Goal: Task Accomplishment & Management: Use online tool/utility

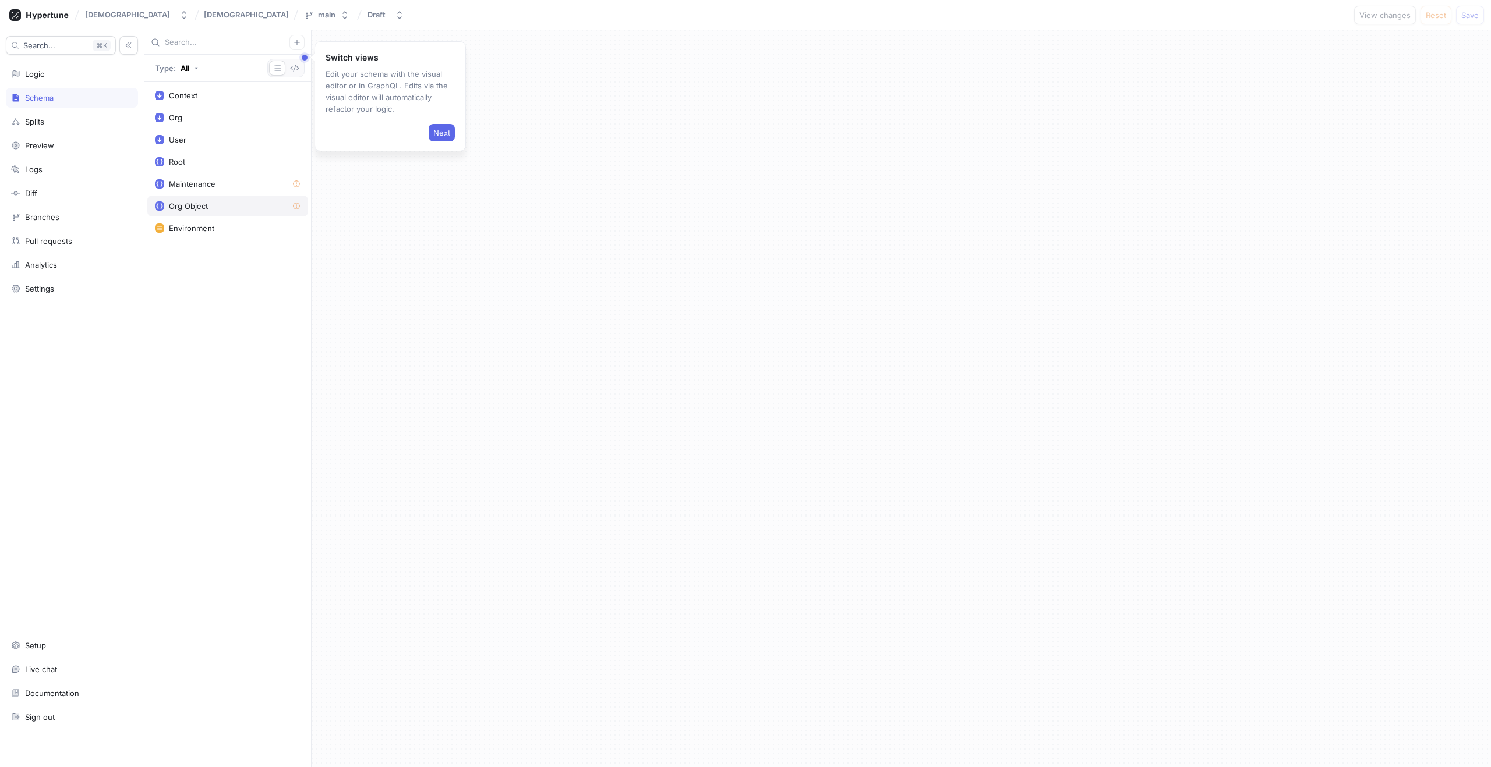
click at [203, 211] on div "Org Object" at bounding box center [227, 206] width 161 height 21
click at [437, 129] on span "Next" at bounding box center [441, 132] width 17 height 7
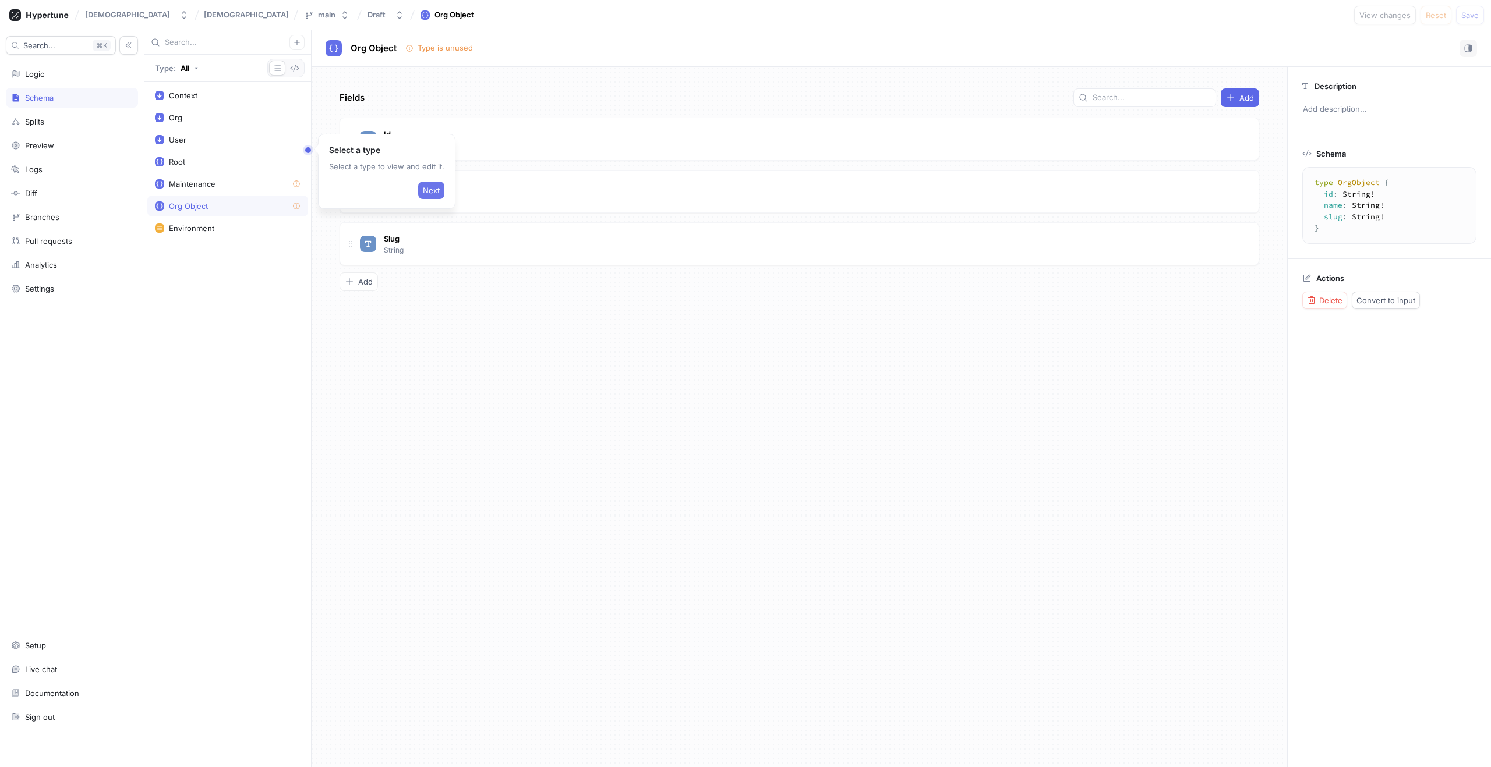
click at [431, 183] on button "Next" at bounding box center [431, 190] width 26 height 17
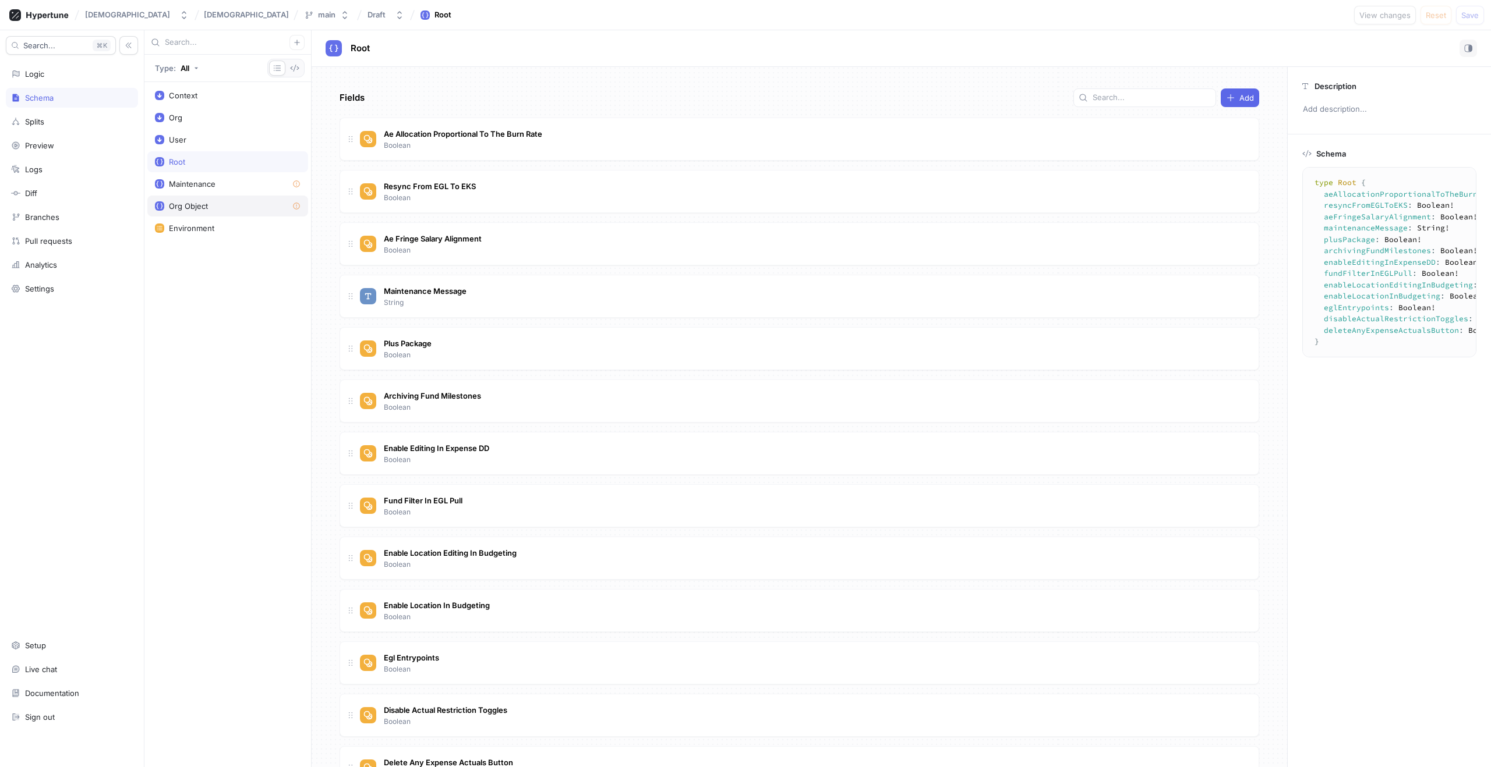
click at [243, 208] on div "Org Object" at bounding box center [228, 205] width 146 height 9
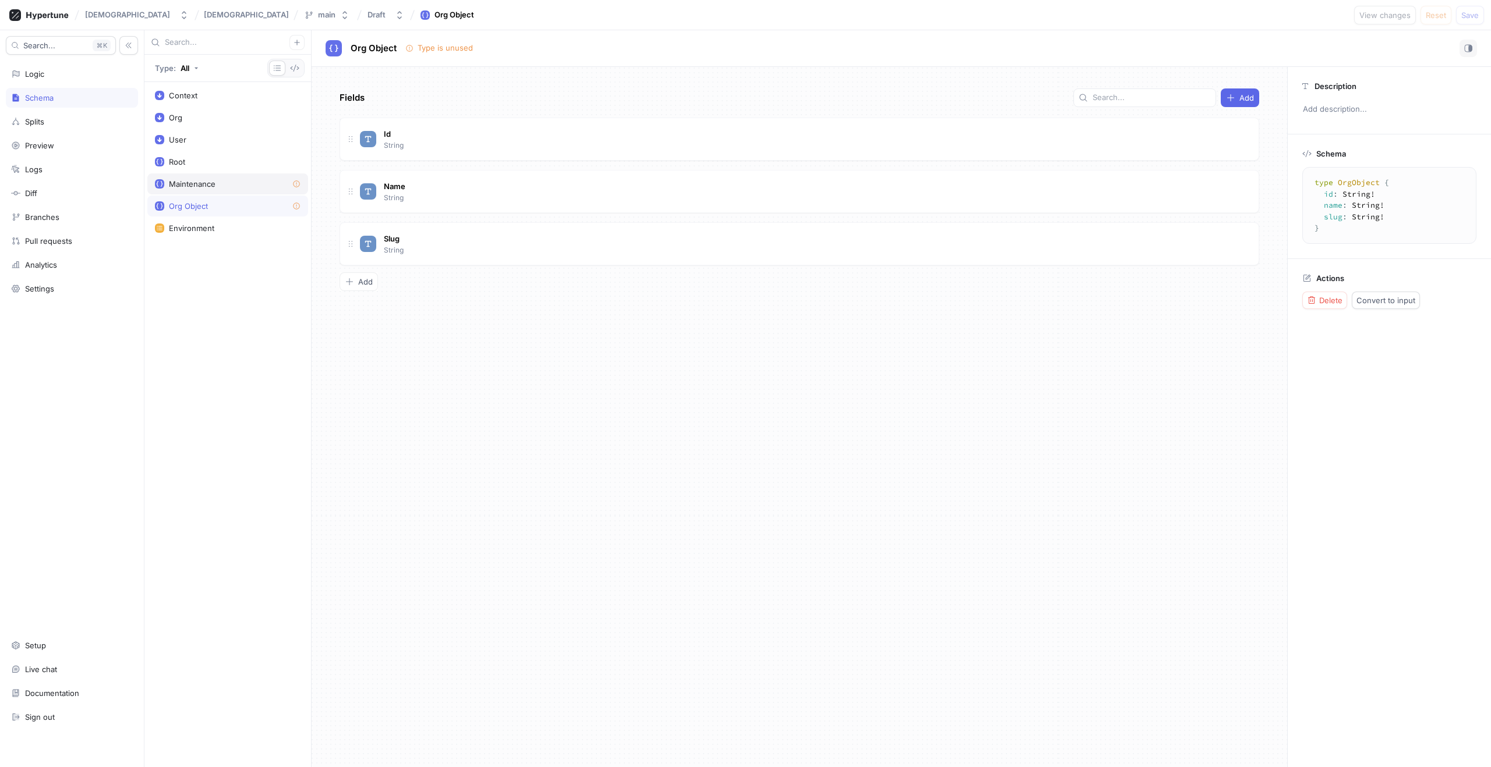
click at [207, 182] on div "Maintenance" at bounding box center [192, 183] width 47 height 9
type textarea "type Maintenance { karmaSuiteMaintenance: Boolean! karmaSuiteMaintenanceMessage…"
click at [488, 133] on div "[DATE] Suite Maintenance Boolean" at bounding box center [804, 139] width 889 height 23
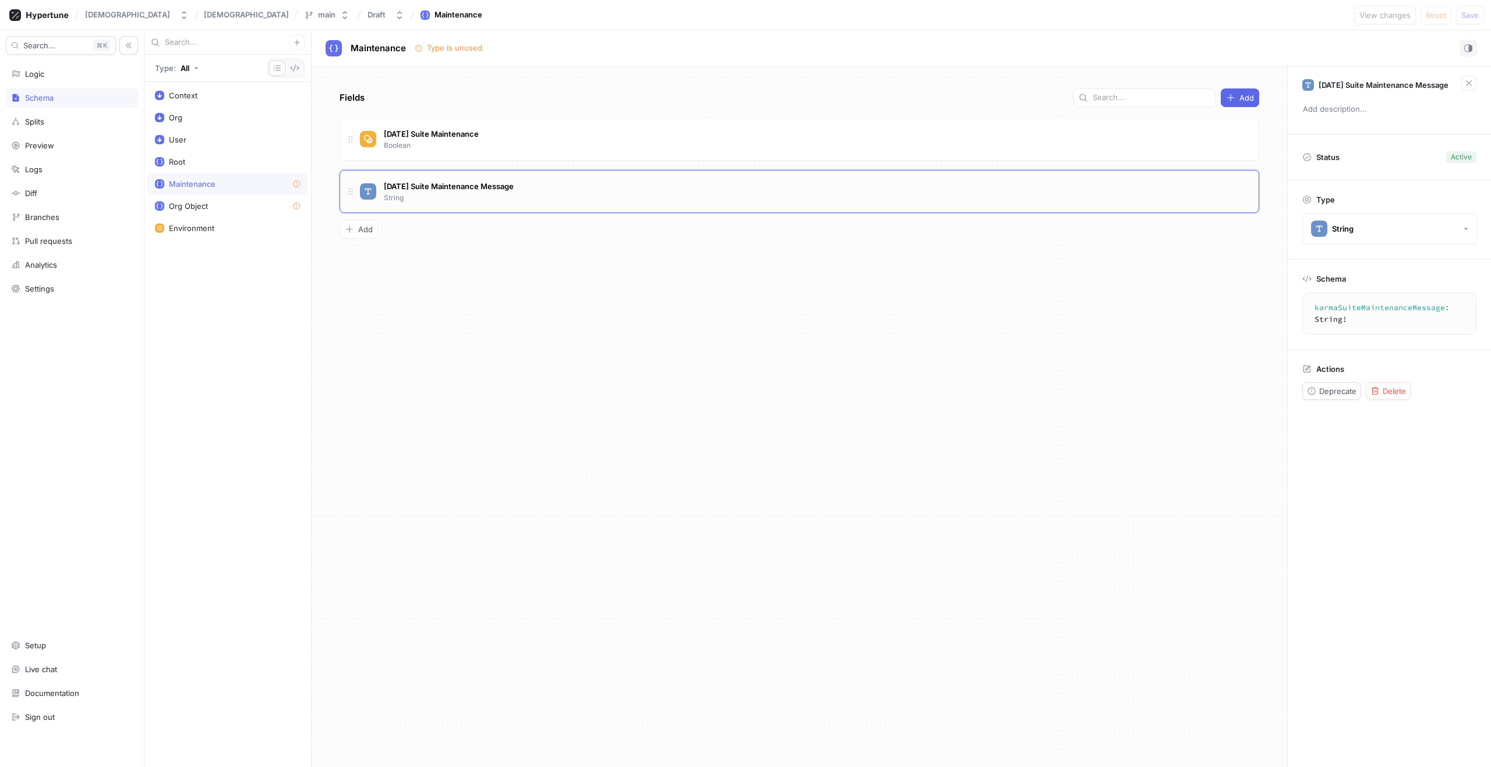
click at [537, 181] on div "[DATE] Suite Maintenance Message String" at bounding box center [804, 191] width 889 height 23
click at [845, 179] on div "[DATE] Suite Maintenance Message String" at bounding box center [798, 191] width 919 height 43
type textarea "karmaSuiteMaintenance: Boolean!"
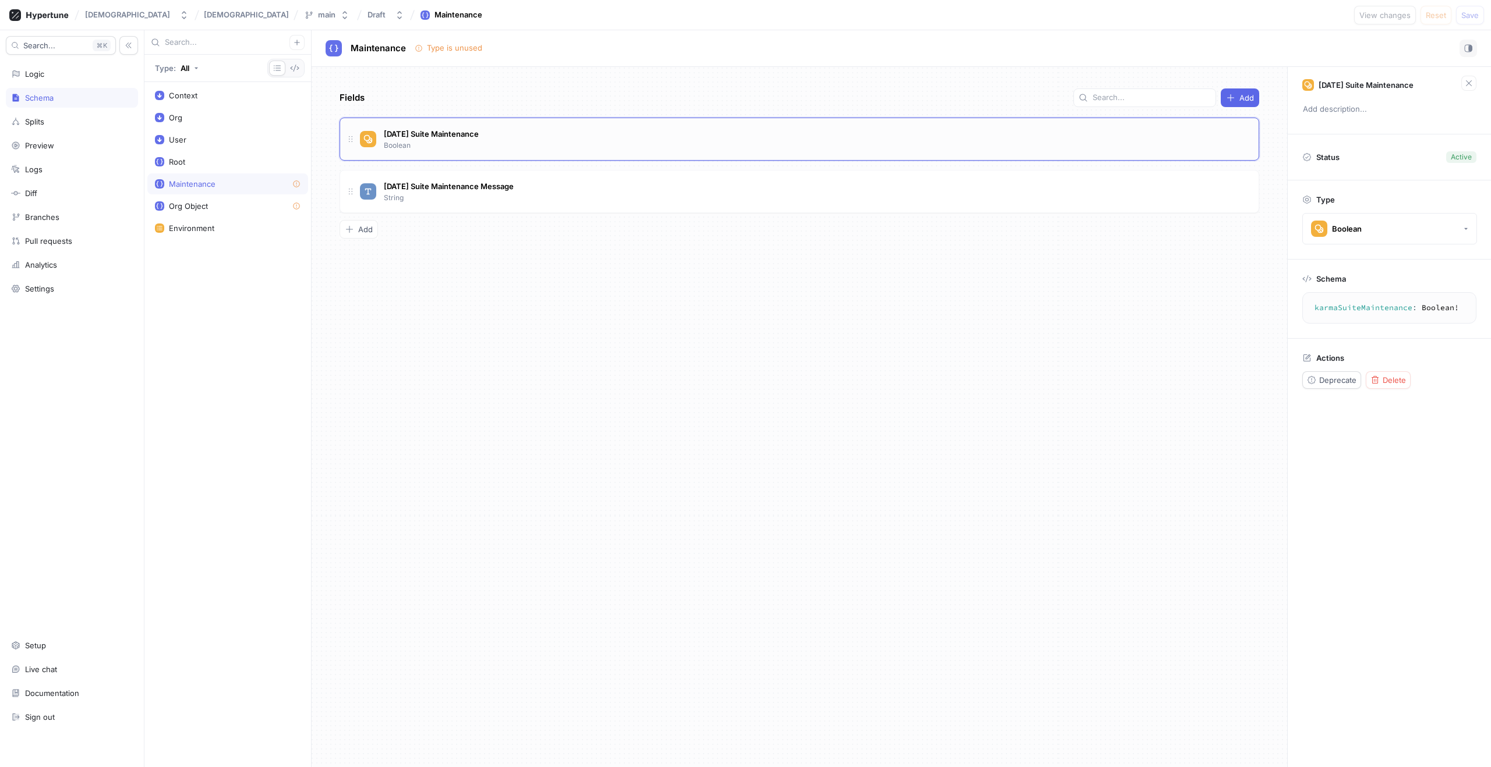
click at [738, 149] on div "[DATE] Suite Maintenance Boolean" at bounding box center [804, 139] width 889 height 23
click at [240, 201] on div "Org Object" at bounding box center [228, 205] width 146 height 9
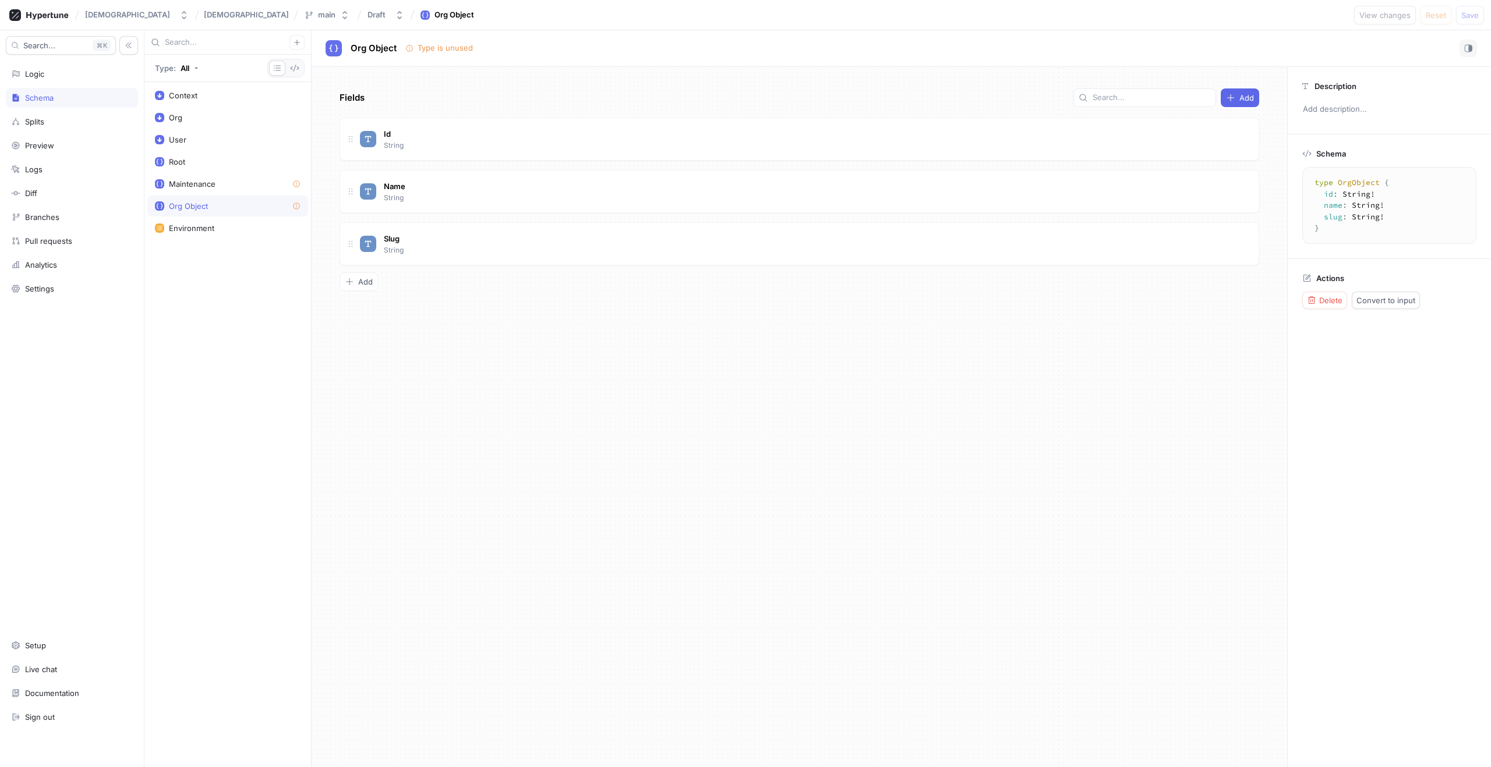
click at [457, 44] on div "Type is unused" at bounding box center [445, 49] width 55 height 12
click at [216, 226] on div "Environment" at bounding box center [228, 228] width 146 height 9
type textarea "enum Environment { local, preview, production }"
click at [1243, 91] on button "Add" at bounding box center [1239, 98] width 38 height 19
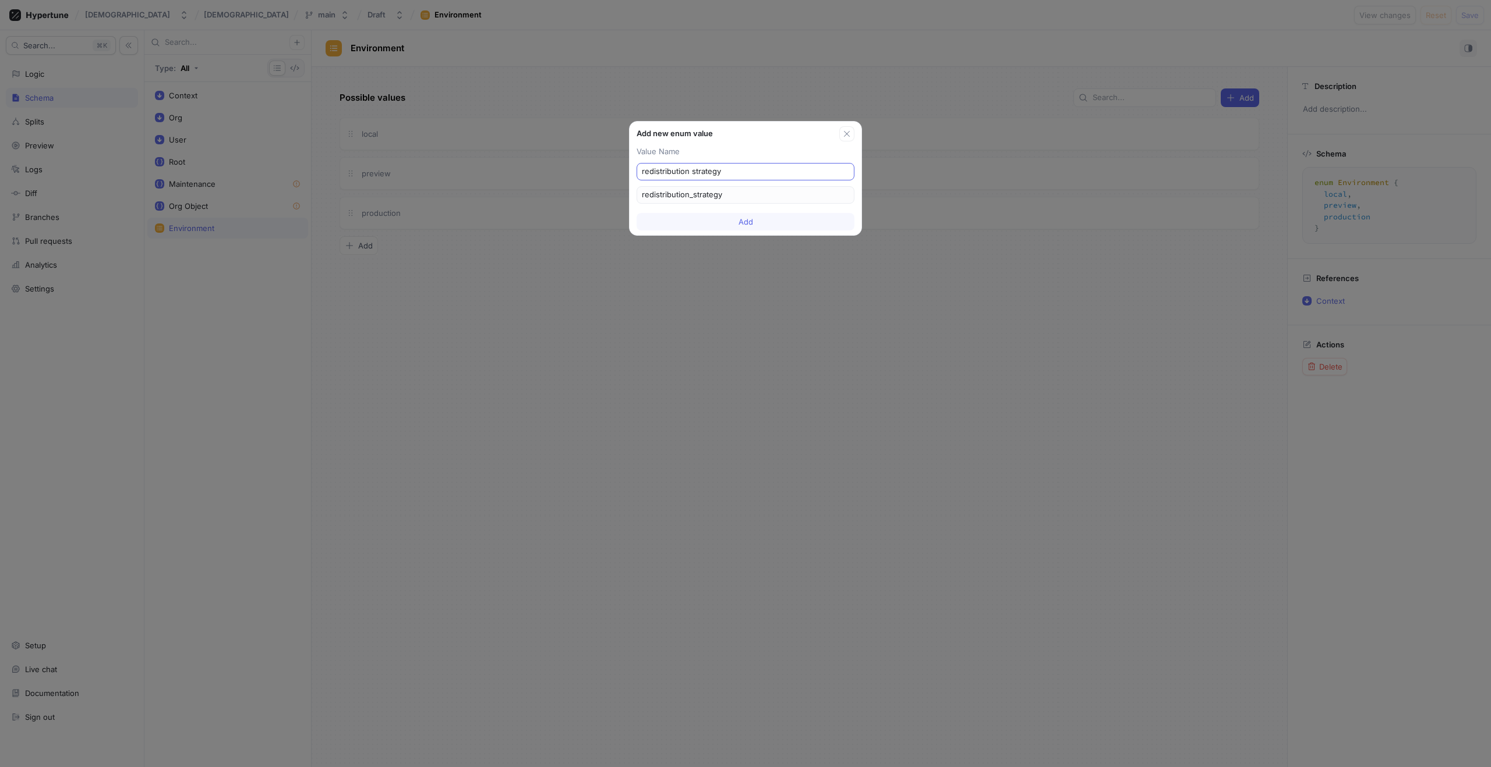
click at [644, 169] on input "redistribution strategy" at bounding box center [745, 172] width 207 height 12
type input "Aredistribution strategy"
type input "Aredistribution_strategy"
type input "AEredistribution strategy"
type input "AEredistribution_strategy"
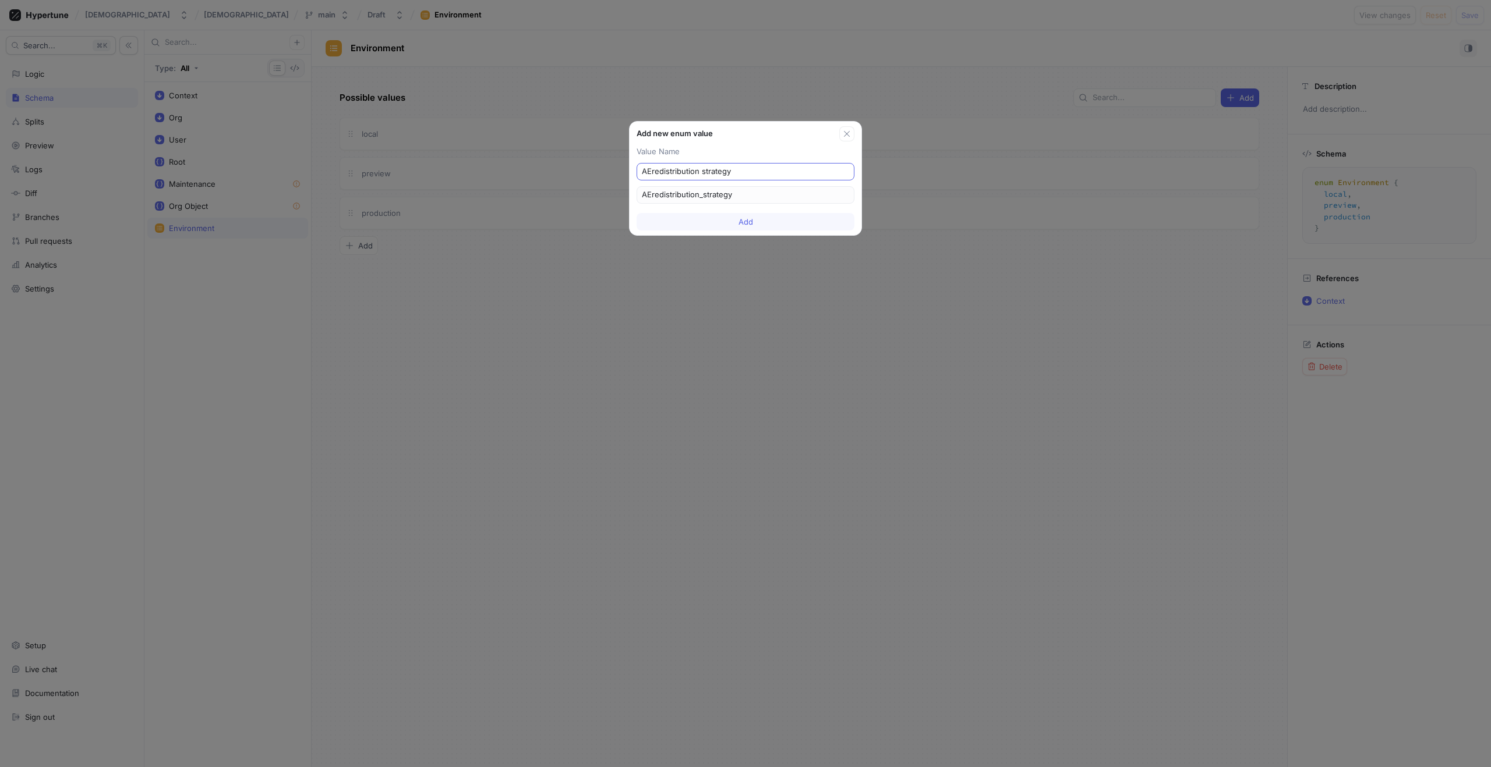
type input "AE redistribution strategy"
type input "AE_redistribution_strategy"
click at [703, 220] on button "Add" at bounding box center [745, 221] width 218 height 17
type textarea "enum Environment { AE_redistribution_strategy, local, preview, production }"
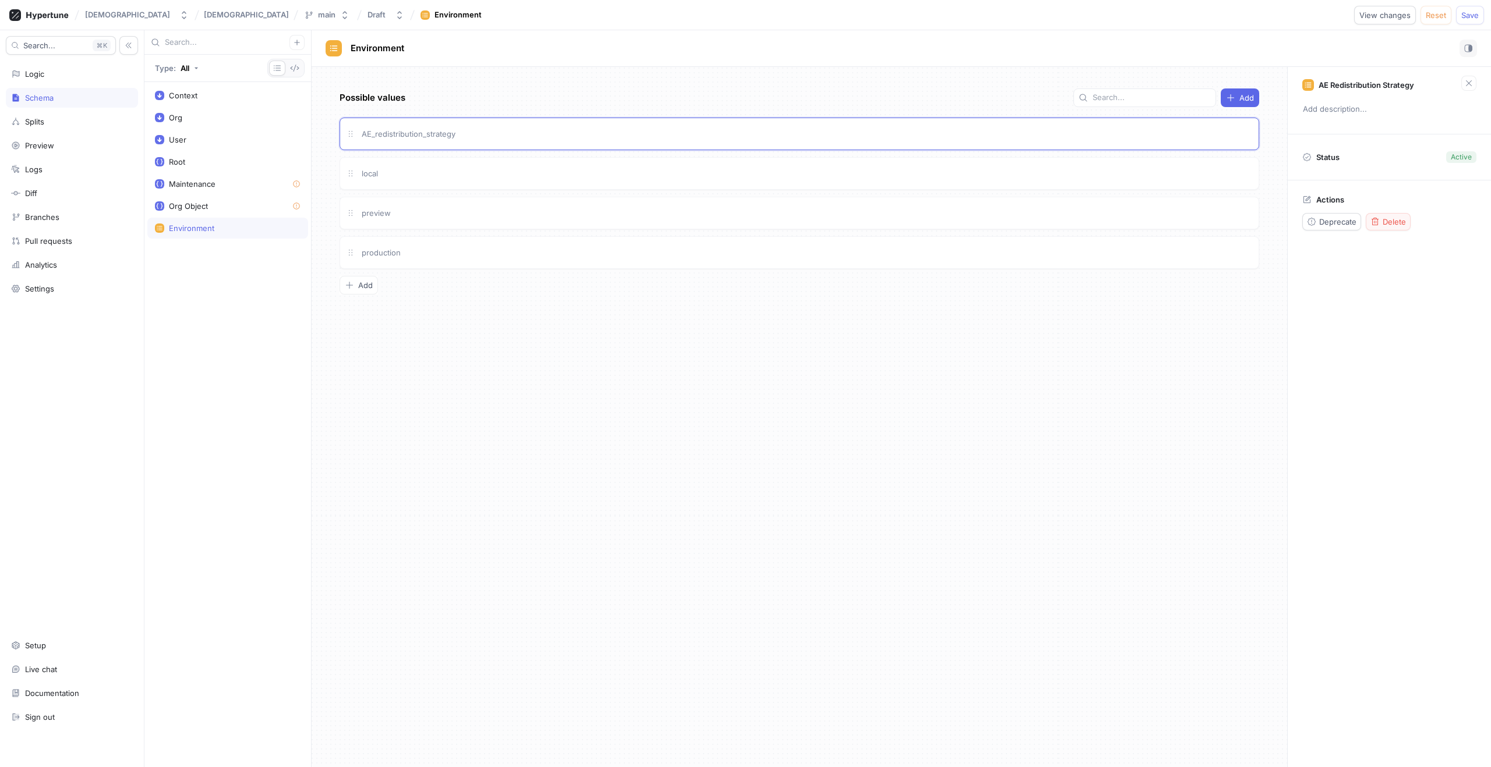
click at [1392, 222] on span "Delete" at bounding box center [1393, 221] width 23 height 7
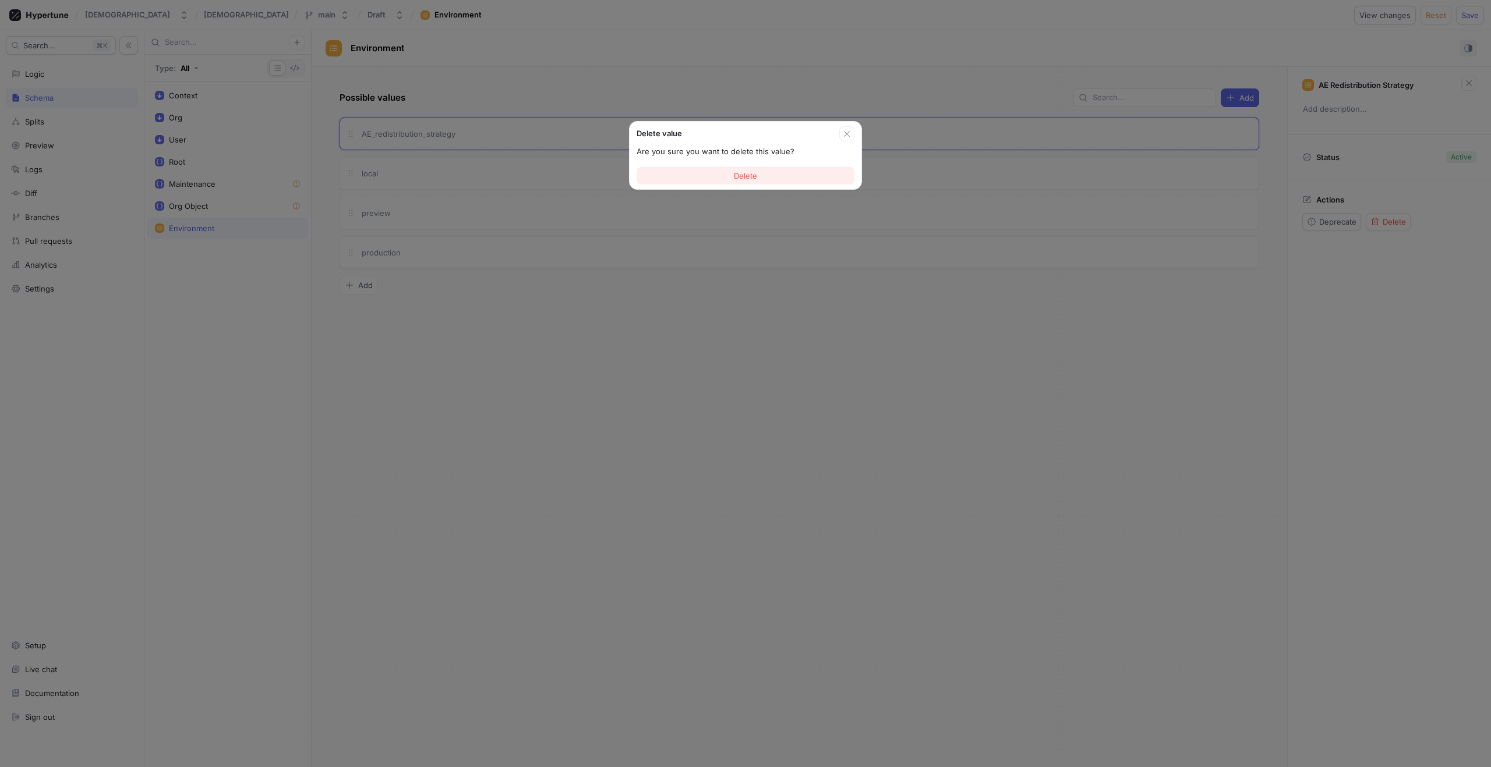
click at [698, 178] on button "Delete" at bounding box center [745, 175] width 218 height 17
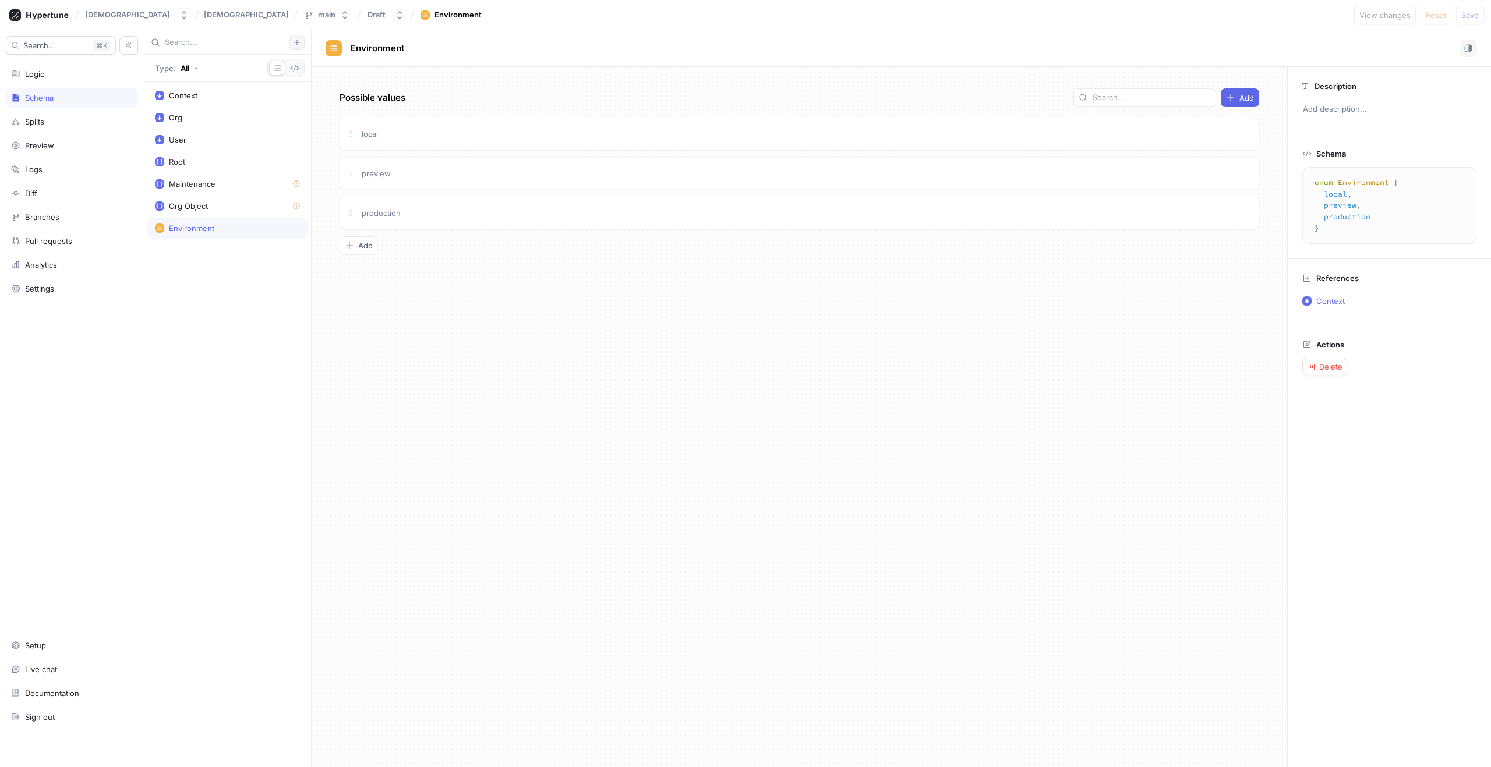
click at [294, 45] on icon "button" at bounding box center [296, 42] width 7 height 7
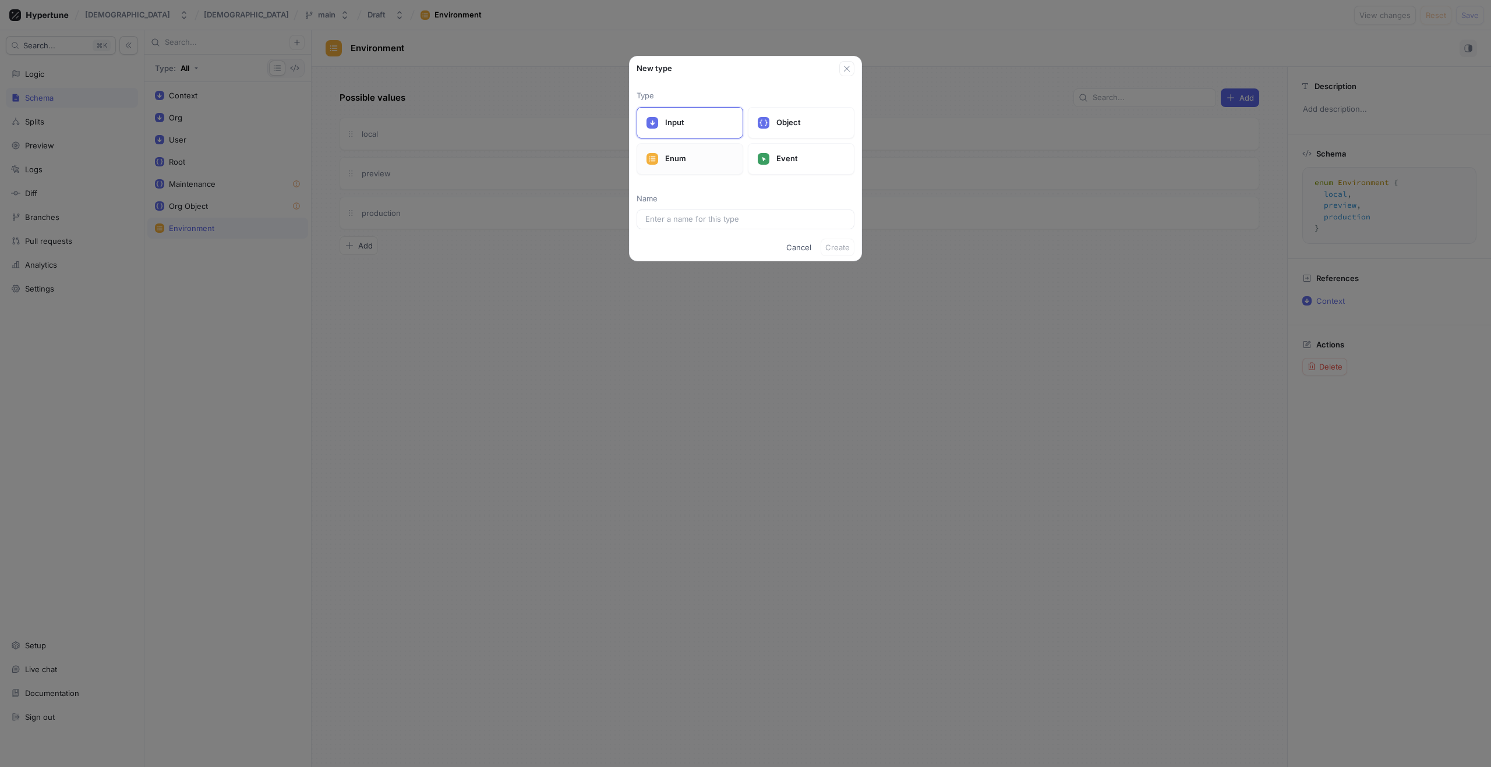
click at [674, 160] on p "Enum" at bounding box center [699, 159] width 68 height 12
click at [667, 224] on input "text" at bounding box center [745, 220] width 200 height 12
paste input "redistribution strategy"
click at [645, 220] on input "redistribution strategy" at bounding box center [745, 220] width 200 height 12
type input "Aredistribution strategy"
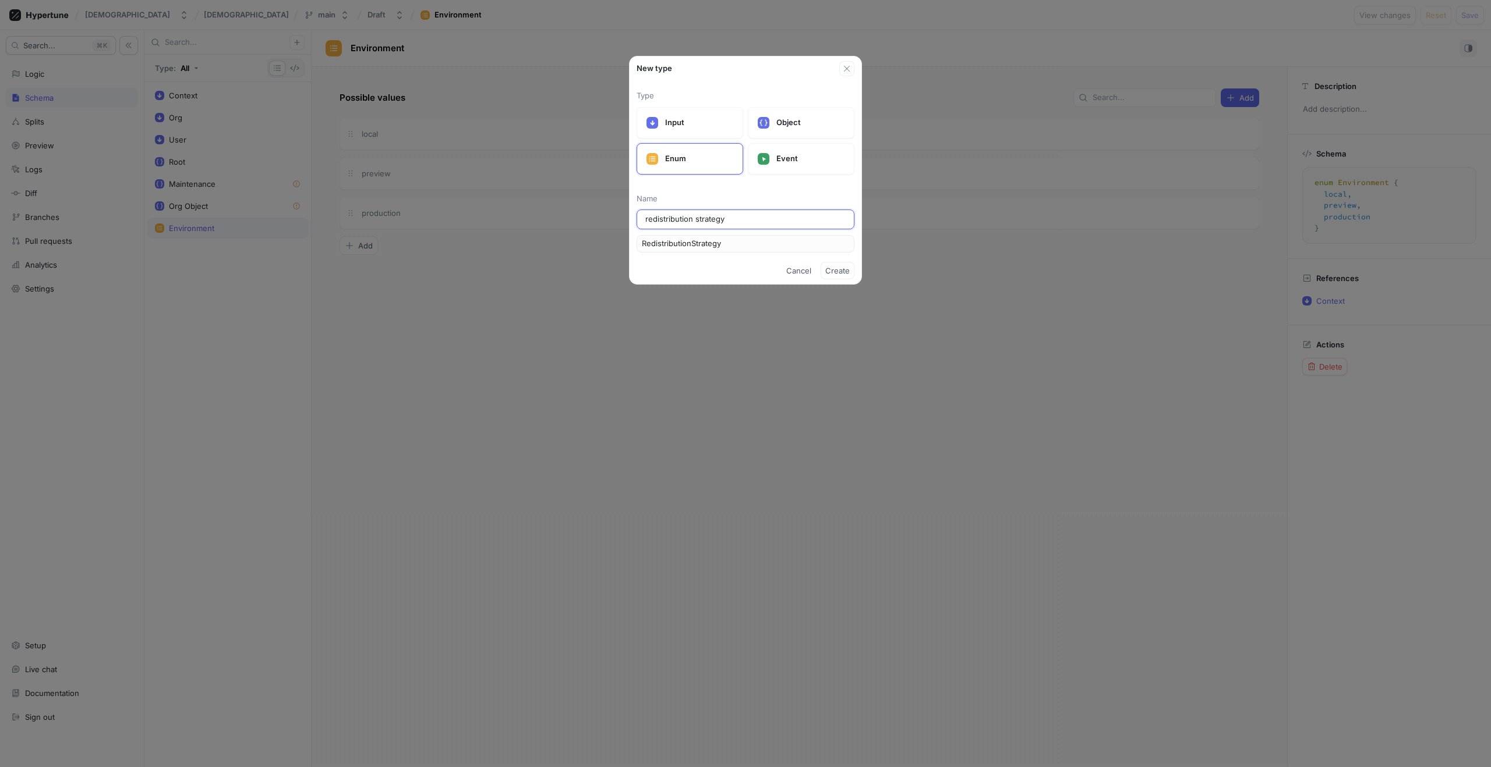
type input "AredistributionStrategy"
type input "AEredistribution strategy"
type input "AEredistributionStrategy"
type input "AE redistribution strategy"
type input "AERedistributionStrategy"
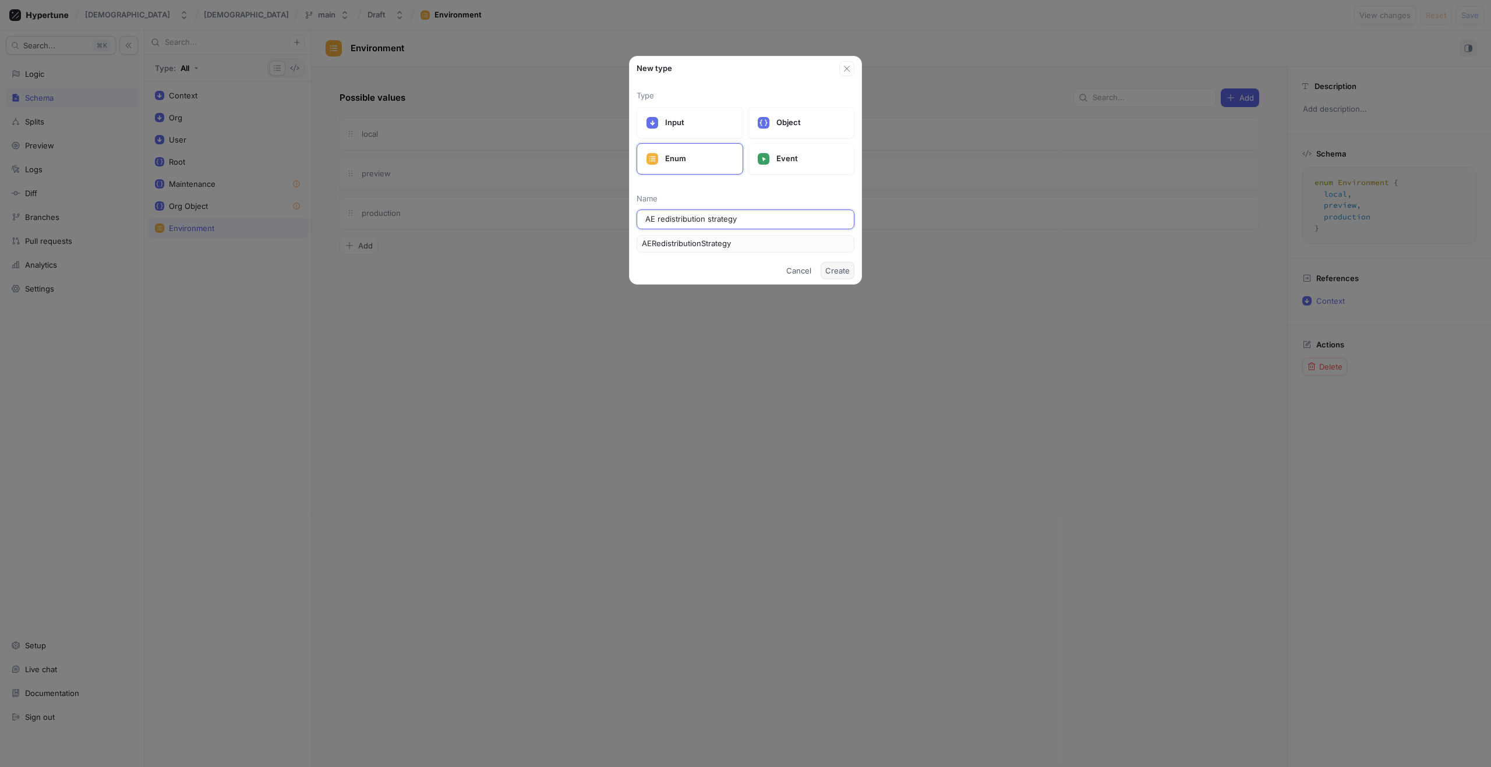
type input "A redistribution strategy"
type input "ARedistributionStrategy"
type input "Ae redistribution strategy"
type input "AeRedistributionStrategy"
type input "A redistribution strategy"
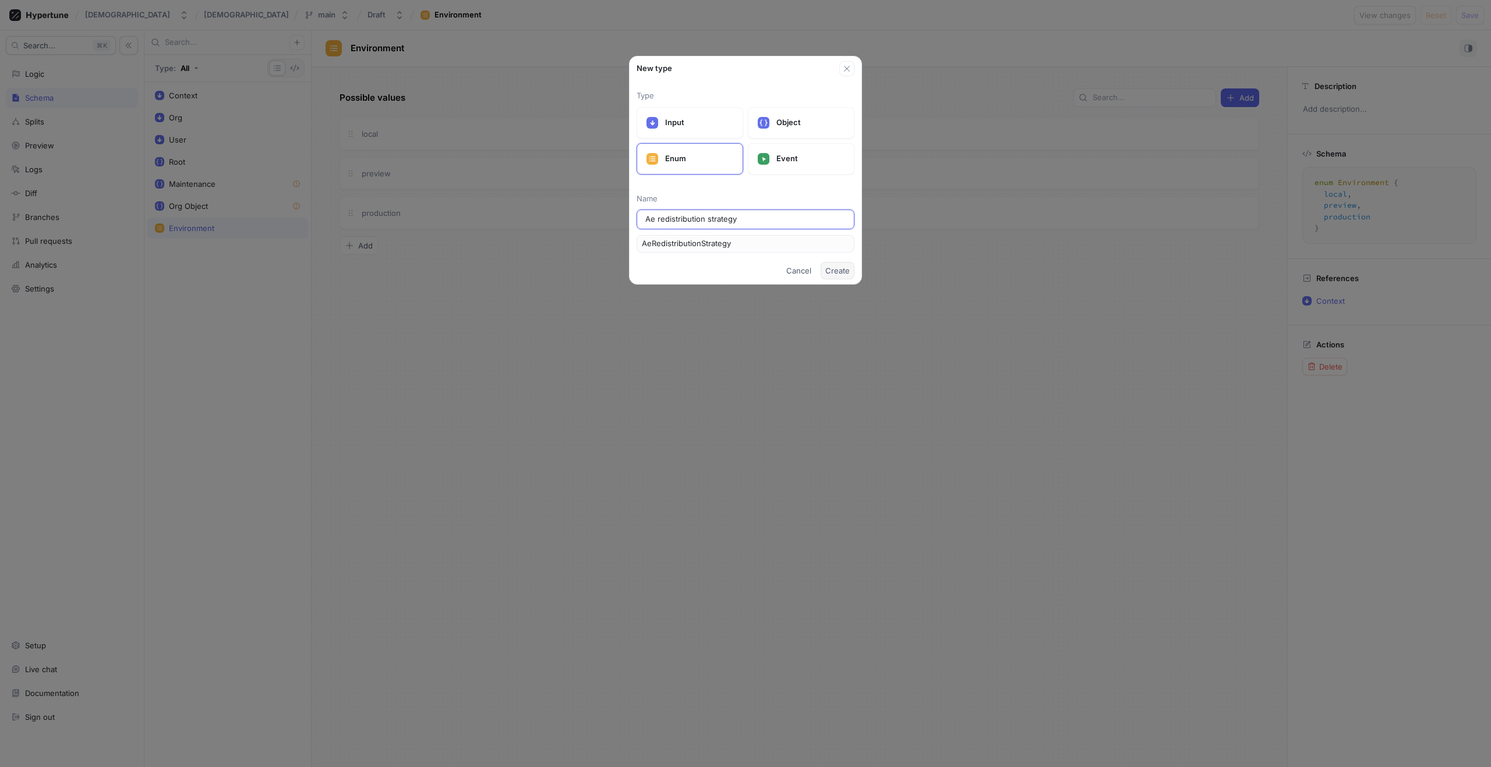
type input "ARedistributionStrategy"
type input "Al redistribution strategy"
type input "AlRedistributionStrategy"
type input "All redistribution strategy"
type input "AllRedistributionStrategy"
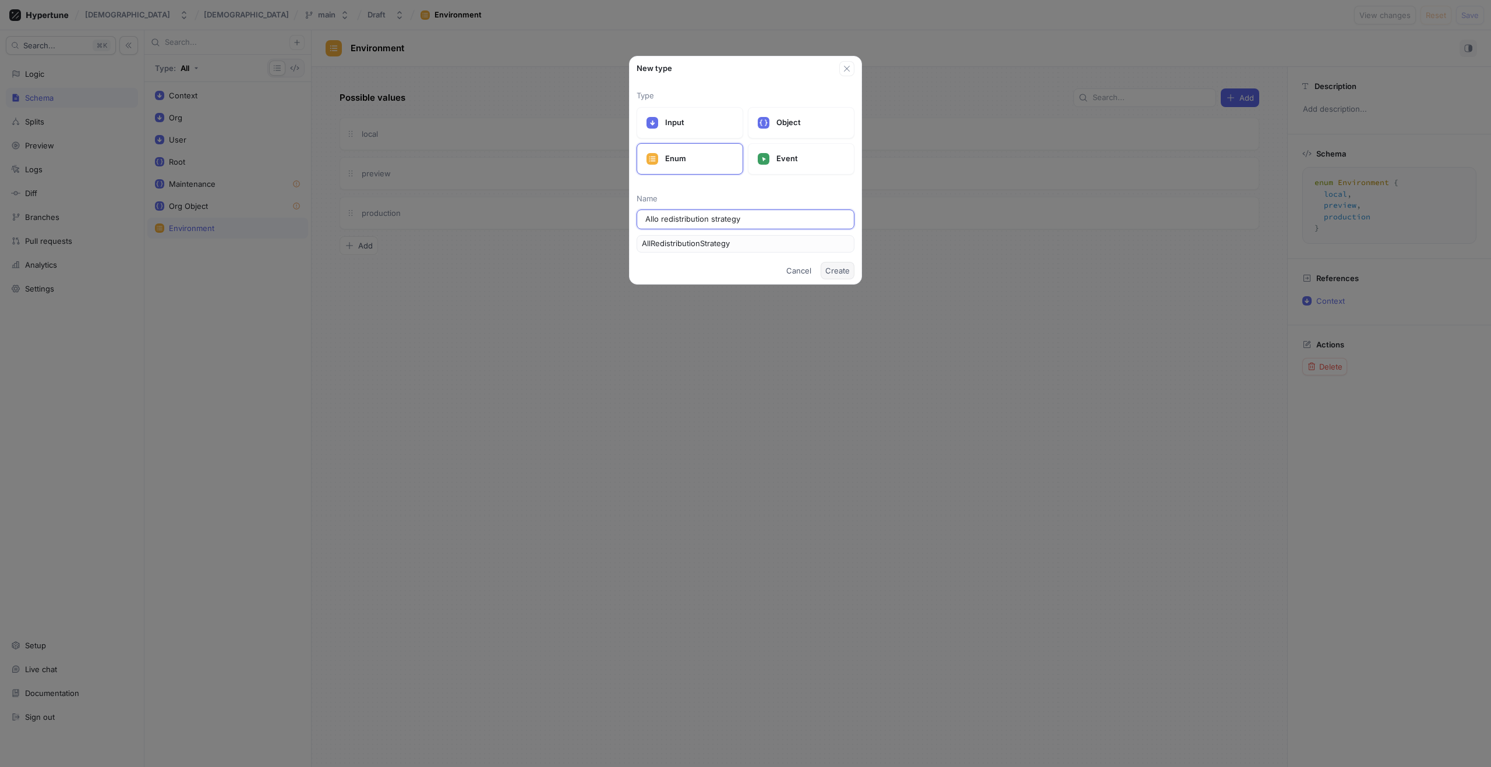
type input "Alloc redistribution strategy"
type input "AllocRedistributionStrategy"
type input "Alloca redistribution strategy"
type input "AllocaRedistributionStrategy"
type input "Allocat redistribution strategy"
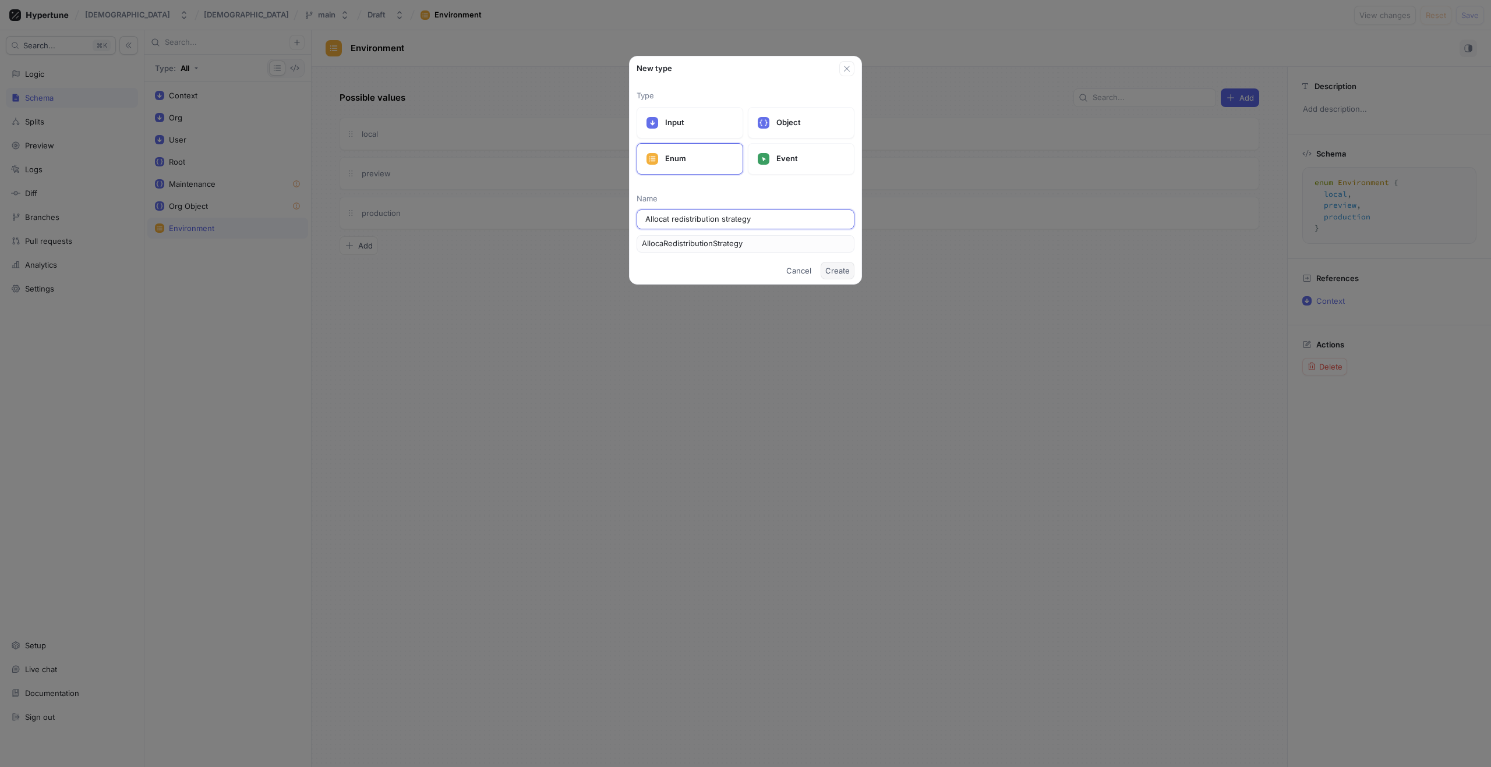
type input "AllocatRedistributionStrategy"
type input "Allocati redistribution strategy"
type input "AllocatiRedistributionStrategy"
type input "Allocatio redistribution strategy"
type input "AllocatioRedistributionStrategy"
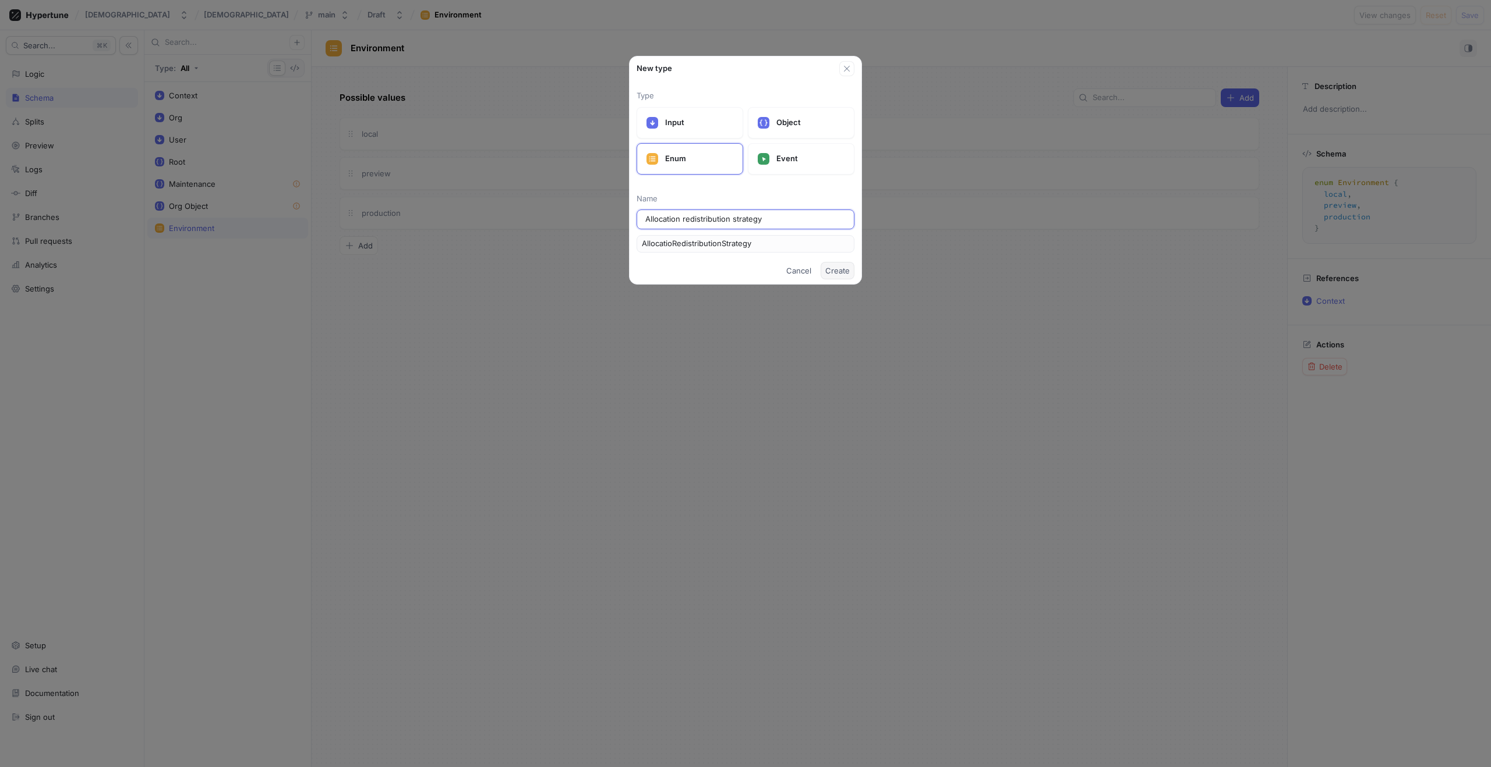
type input "Allocation redistribution strategy"
type input "AllocationRedistributionStrategy"
type input "Allocation e redistribution strategy"
type input "AllocationERedistributionStrategy"
type input "Allocation en redistribution strategy"
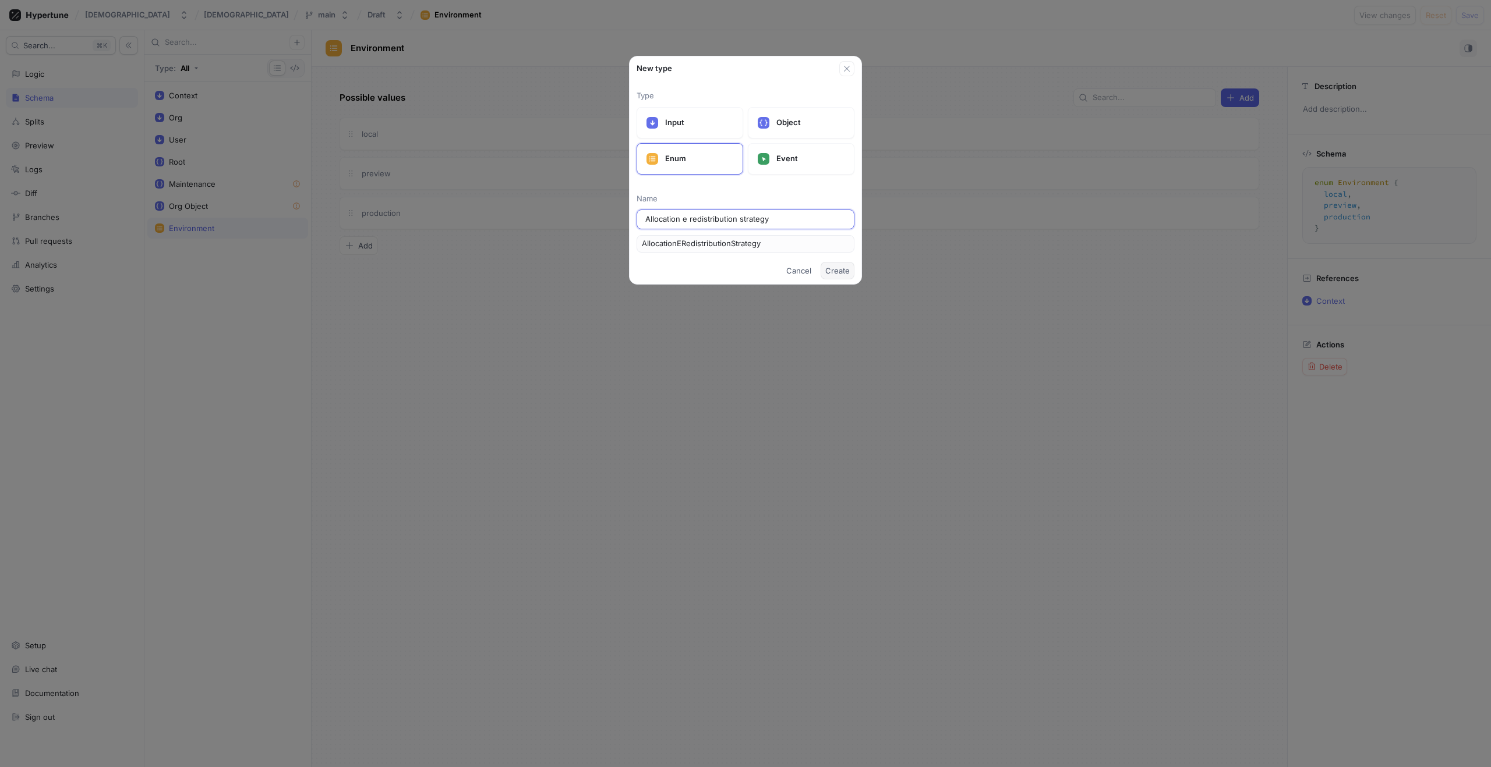
type input "AllocationEnRedistributionStrategy"
type input "Allocation engi redistribution strategy"
type input "AllocationEngiRedistributionStrategy"
type input "Allocation engine redistribution strategy"
type input "AllocationEngineRedistributionStrategy"
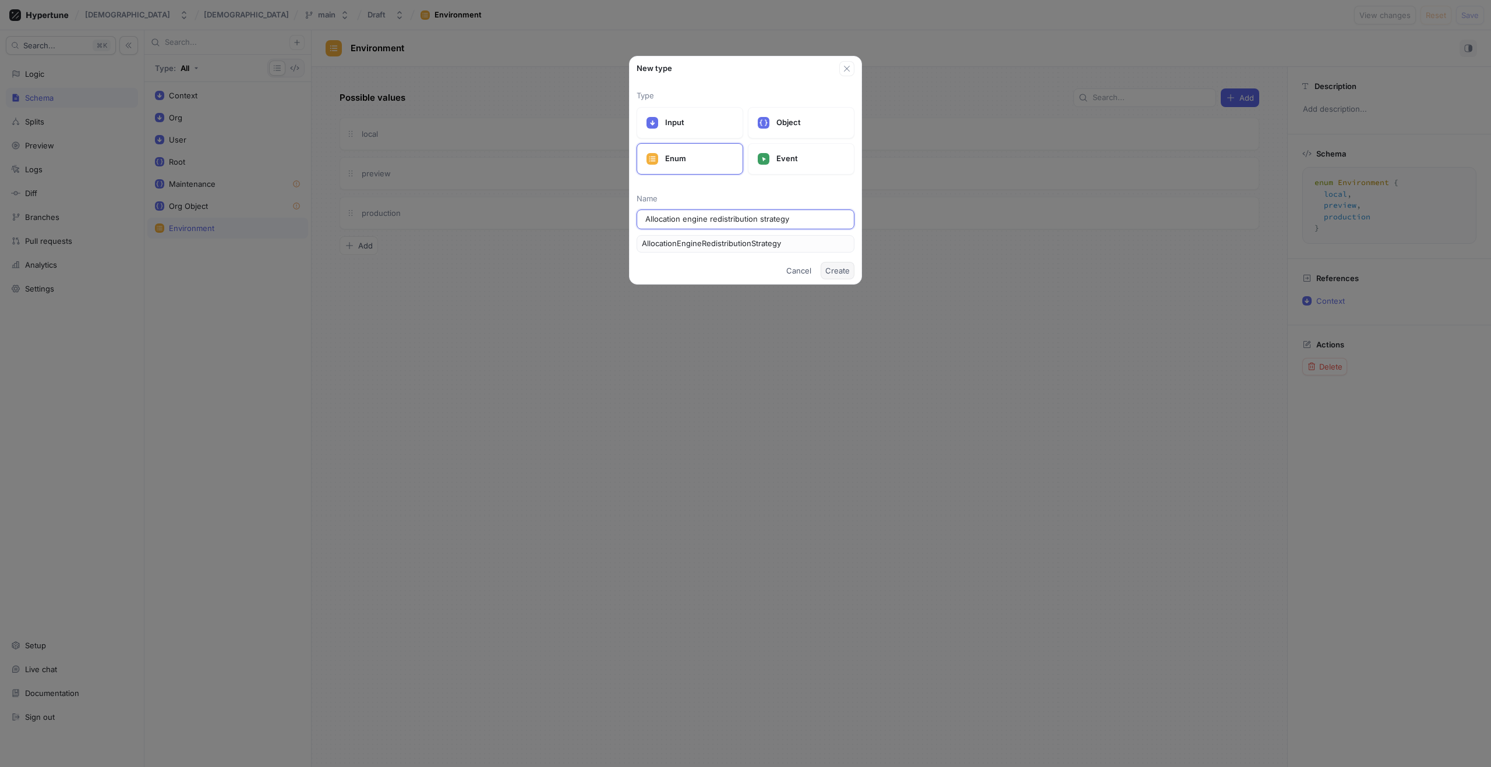
type input "Allocation engine redistribution strategy"
click at [828, 269] on span "Create" at bounding box center [837, 270] width 24 height 7
type textarea "enum AllocationEngineRedistributionStrategy { AllocationEngineRedistributionStr…"
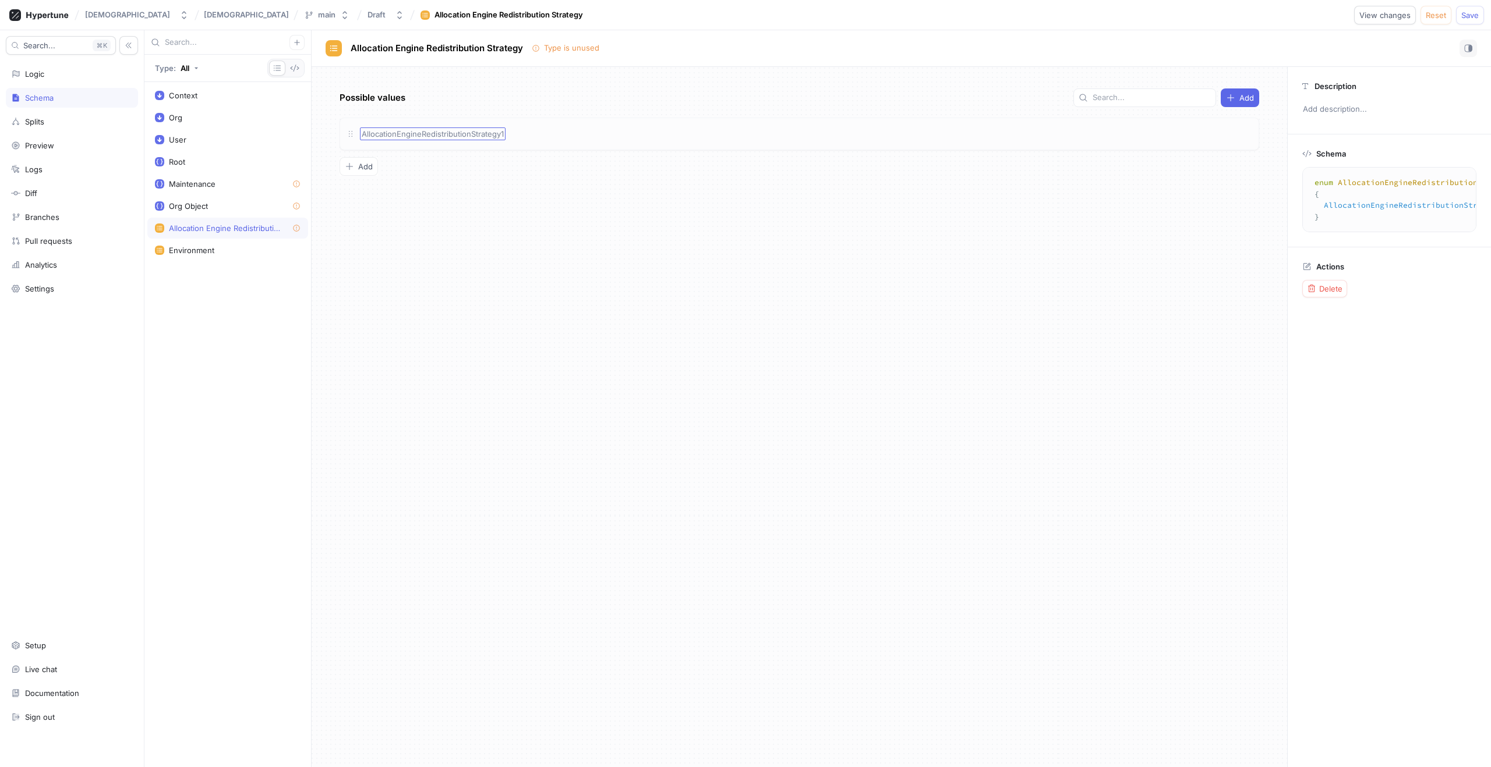
click at [493, 138] on span "AllocationEngineRedistributionStrategy1" at bounding box center [433, 133] width 142 height 9
click at [493, 138] on input "AllocationEngineRedistributionStrategy1" at bounding box center [433, 133] width 143 height 9
click at [430, 138] on input "AllocationEngineRedistributionStrategy1" at bounding box center [433, 133] width 143 height 9
drag, startPoint x: 471, startPoint y: 135, endPoint x: 317, endPoint y: 136, distance: 153.7
click at [317, 136] on div "Possible values Add AllocationEngineRedistributionStrategy1 AllocationEngineRed…" at bounding box center [799, 417] width 975 height 701
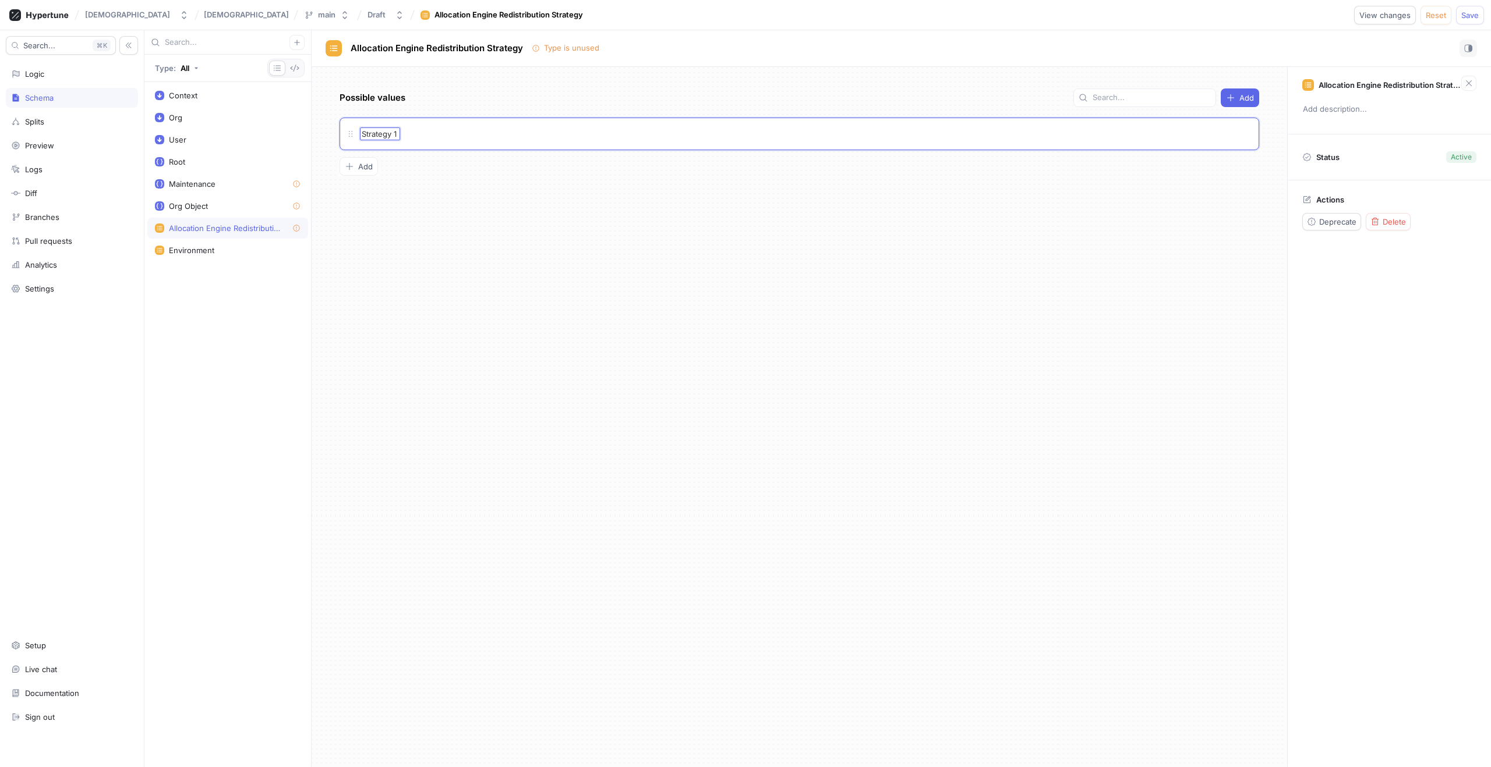
type input "Strategy 1"
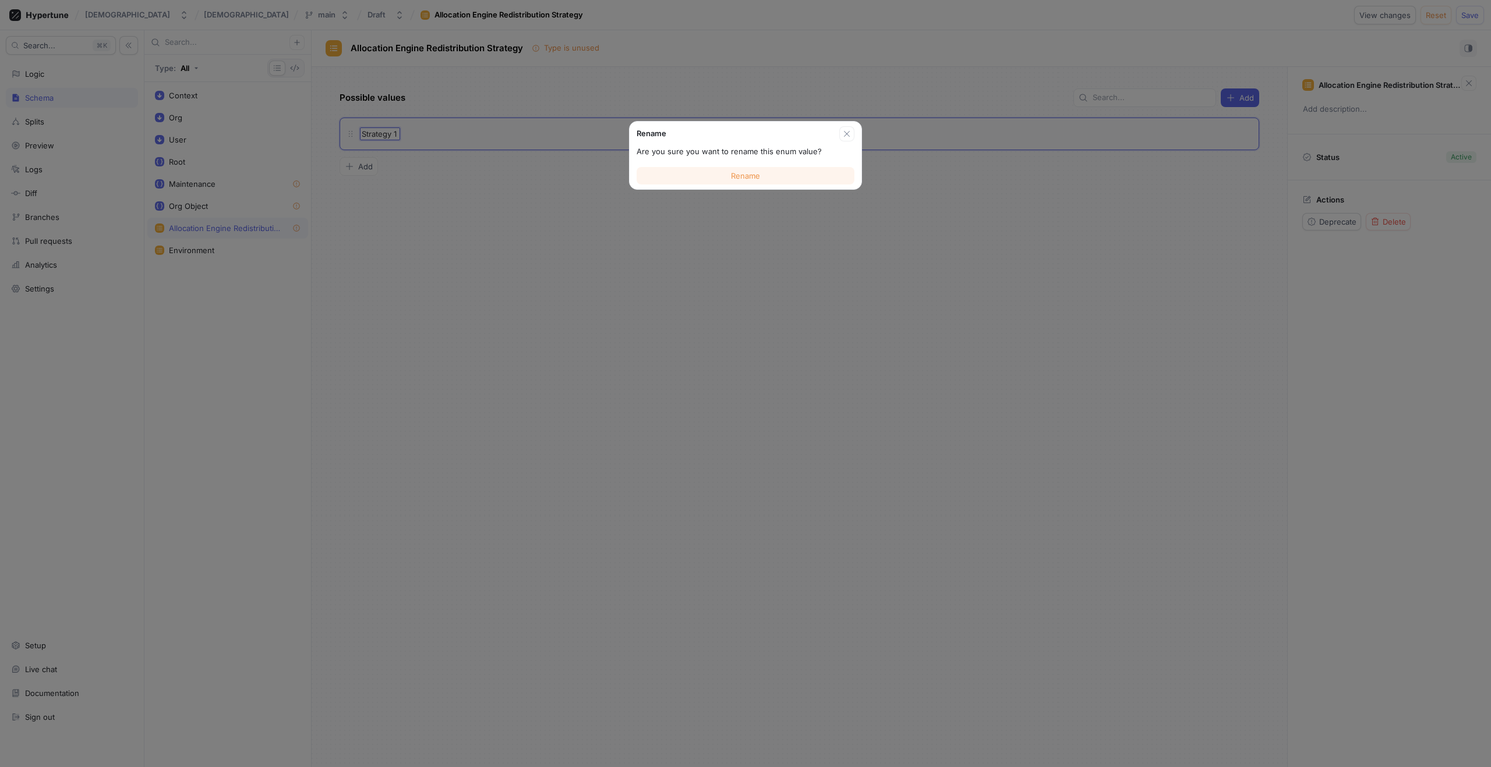
click at [716, 176] on button "Rename" at bounding box center [745, 175] width 218 height 17
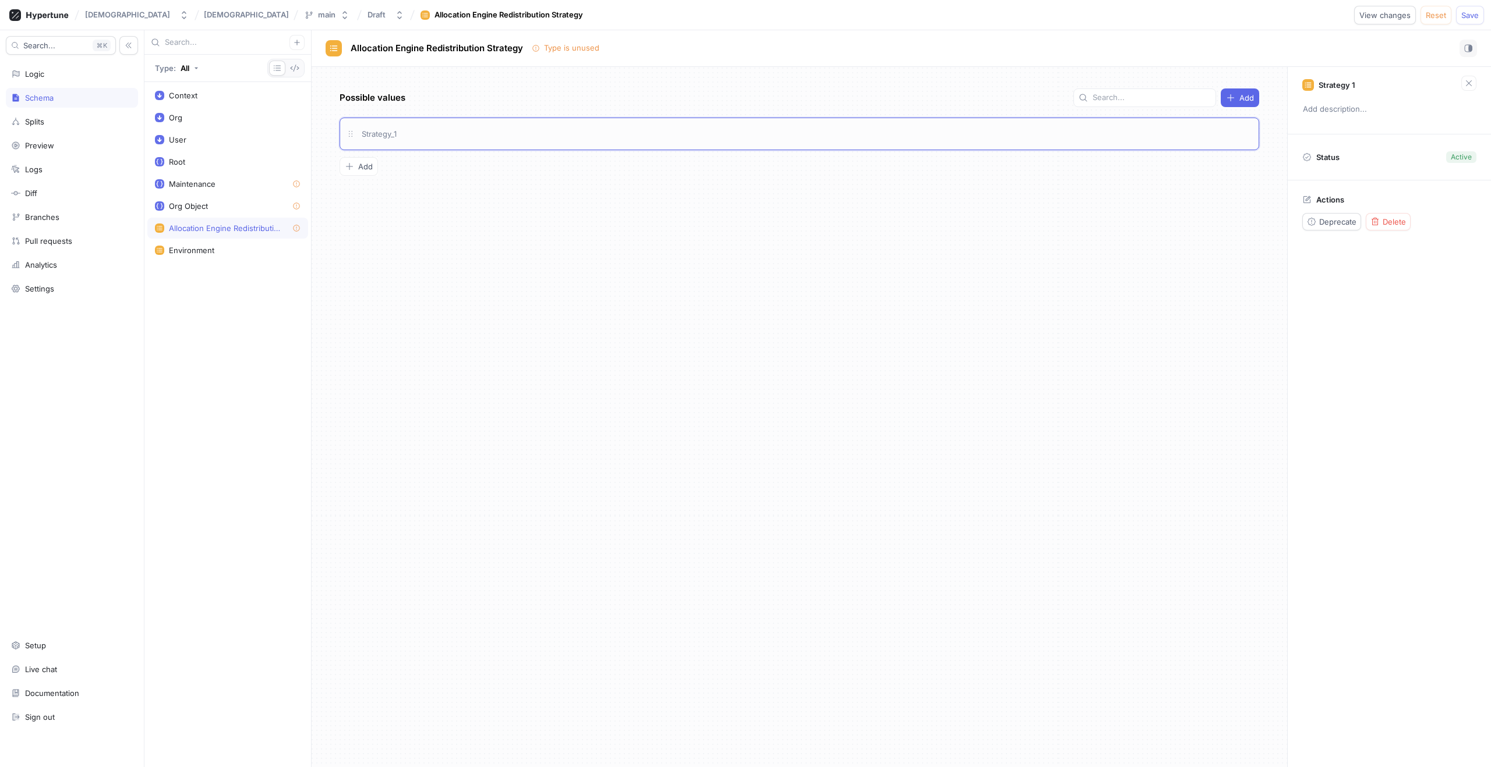
click at [428, 136] on div "Strategy_1" at bounding box center [806, 134] width 893 height 13
click at [358, 163] on span "Add" at bounding box center [365, 166] width 15 height 7
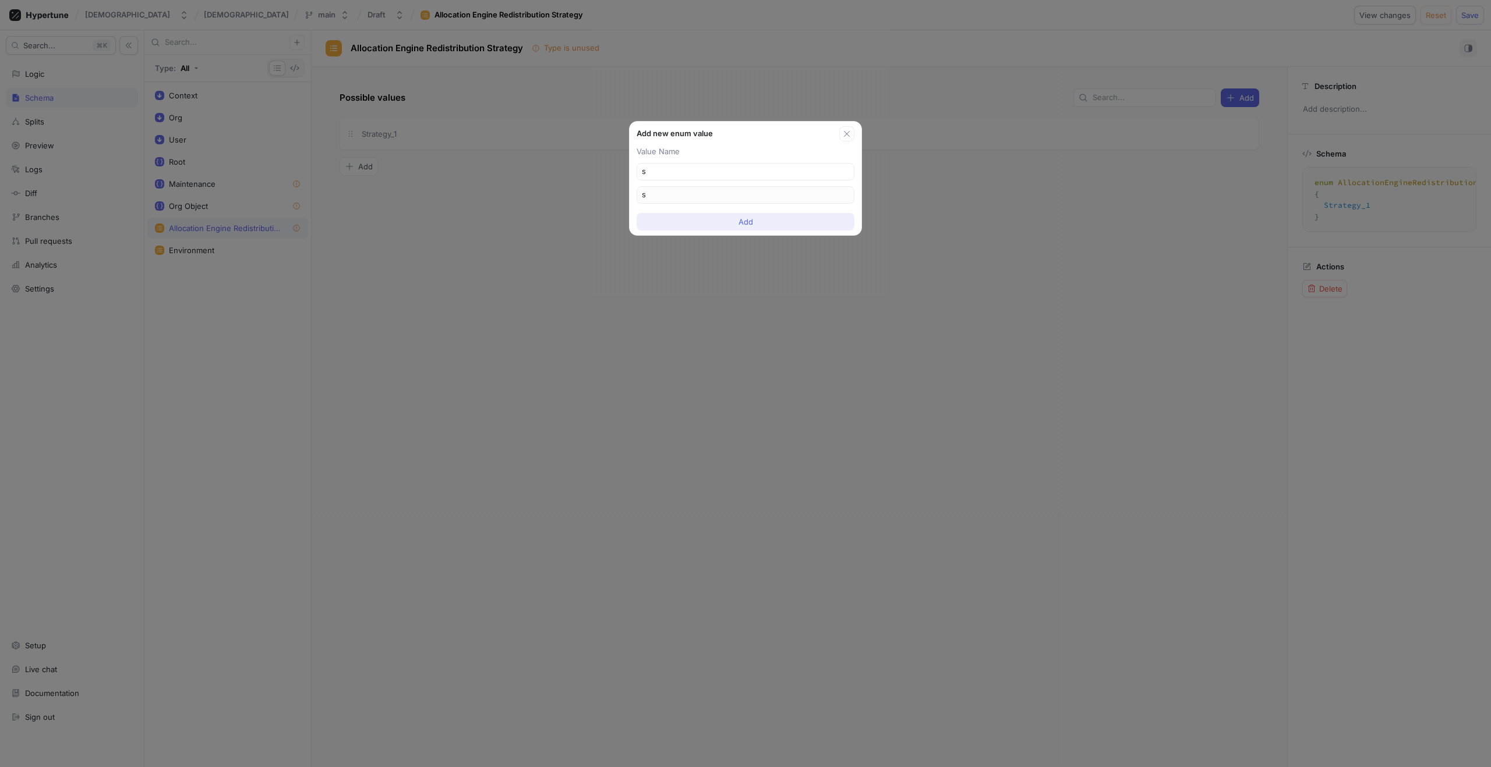
type input "st"
type input "star"
type input "start"
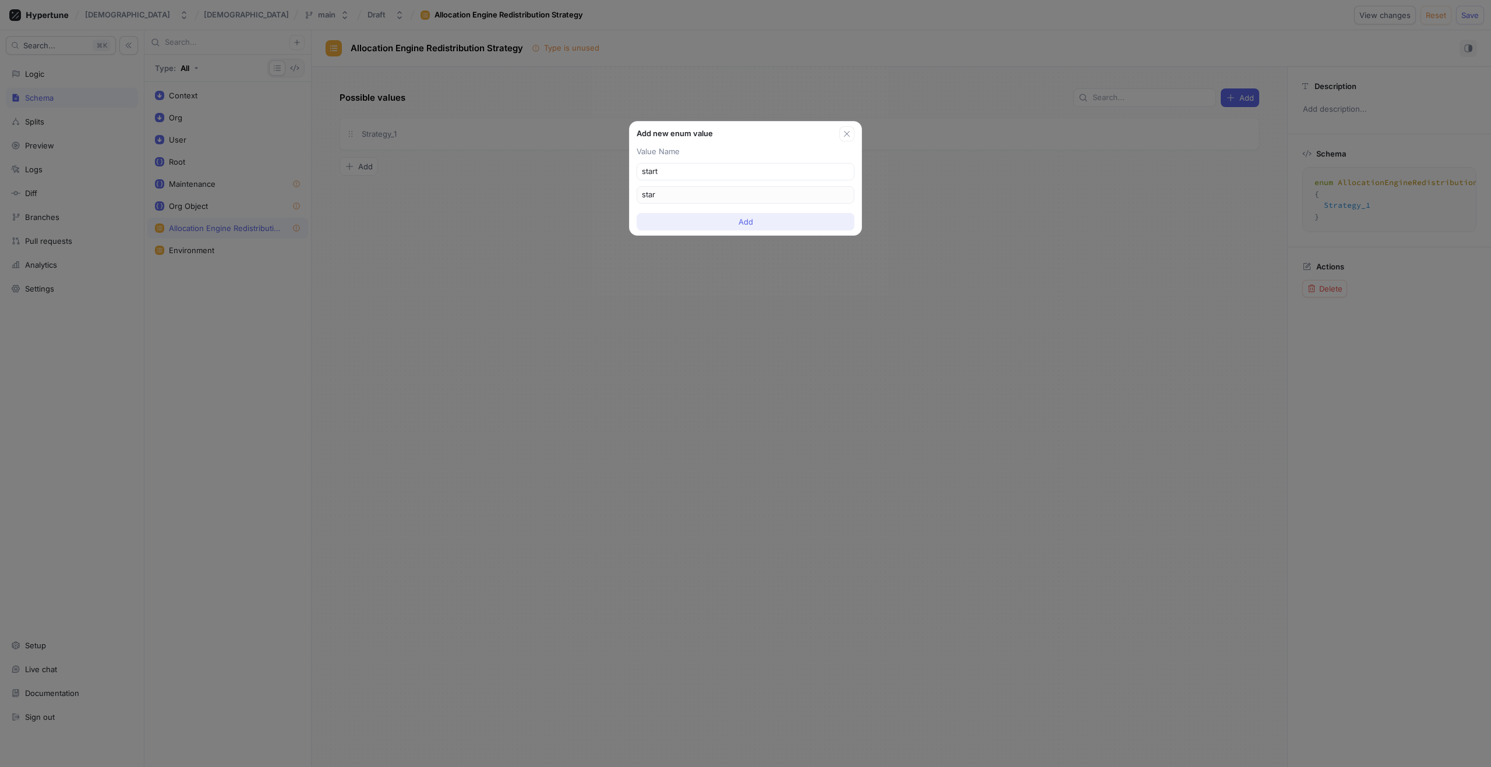
type input "start"
type input "star"
type input "sta"
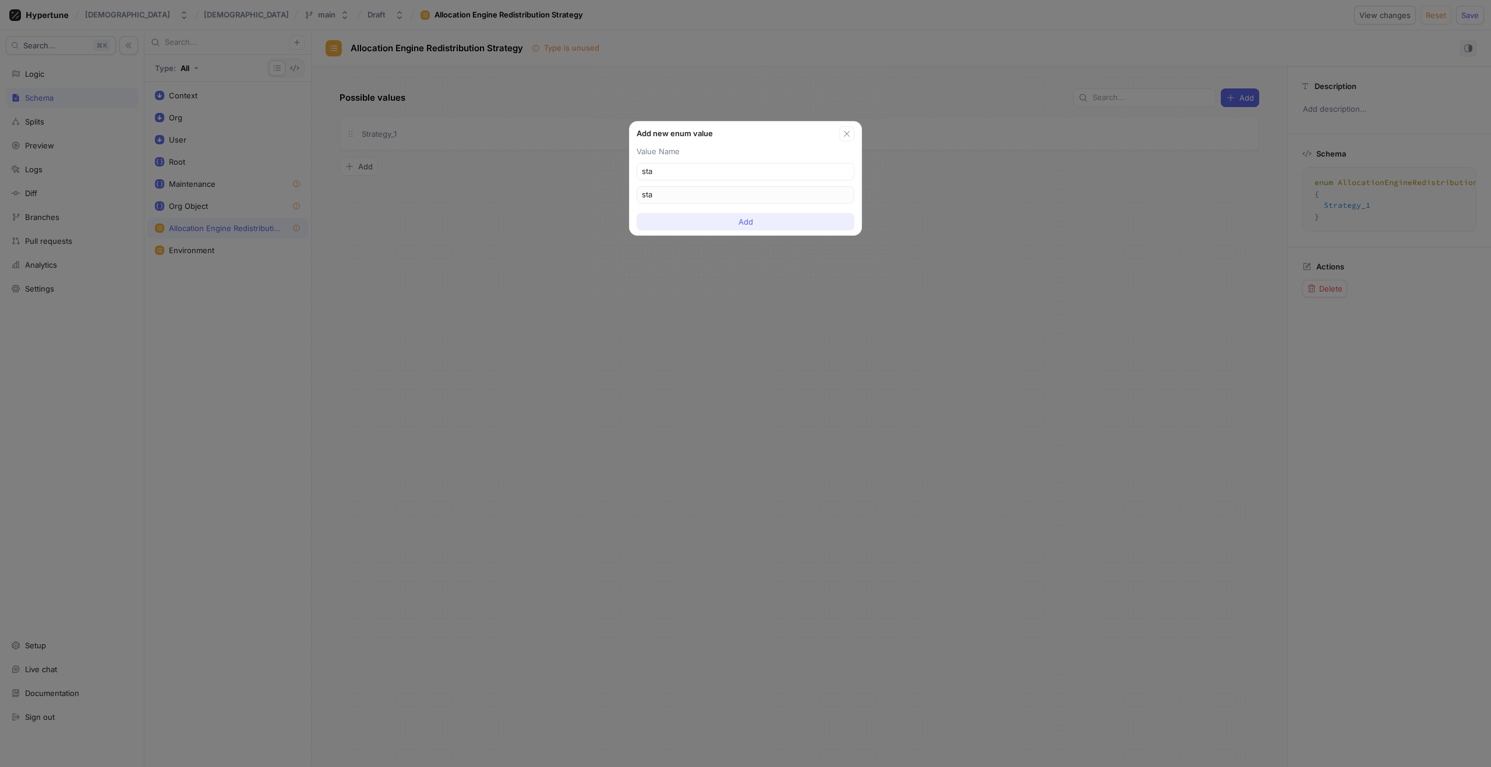
type input "st"
type input "s"
click at [847, 131] on icon "button" at bounding box center [846, 133] width 9 height 9
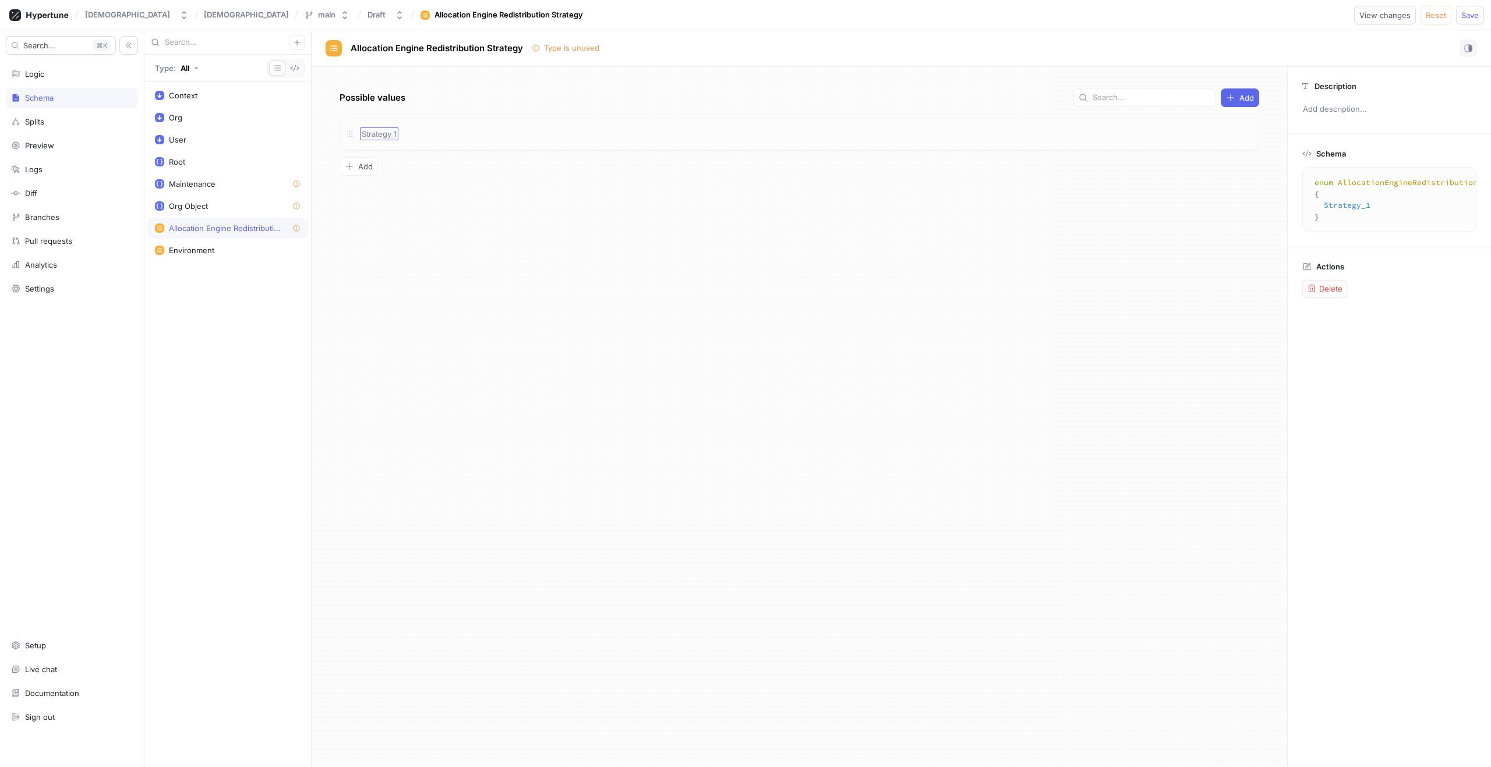
click at [377, 129] on div "Strategy_1" at bounding box center [379, 134] width 38 height 13
click at [357, 164] on div "Add" at bounding box center [359, 166] width 28 height 9
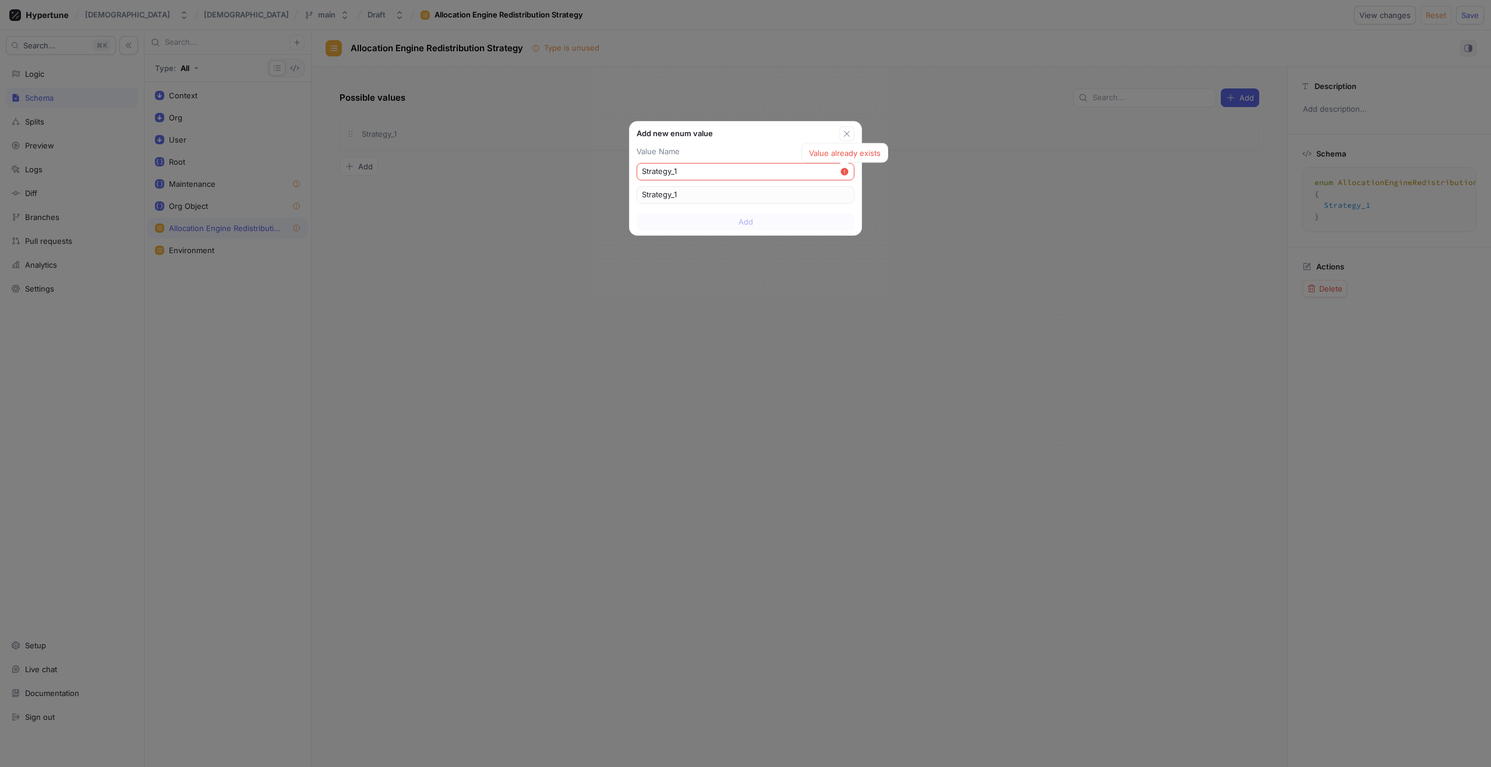
type input "Strategy_"
type input "Strategy_2"
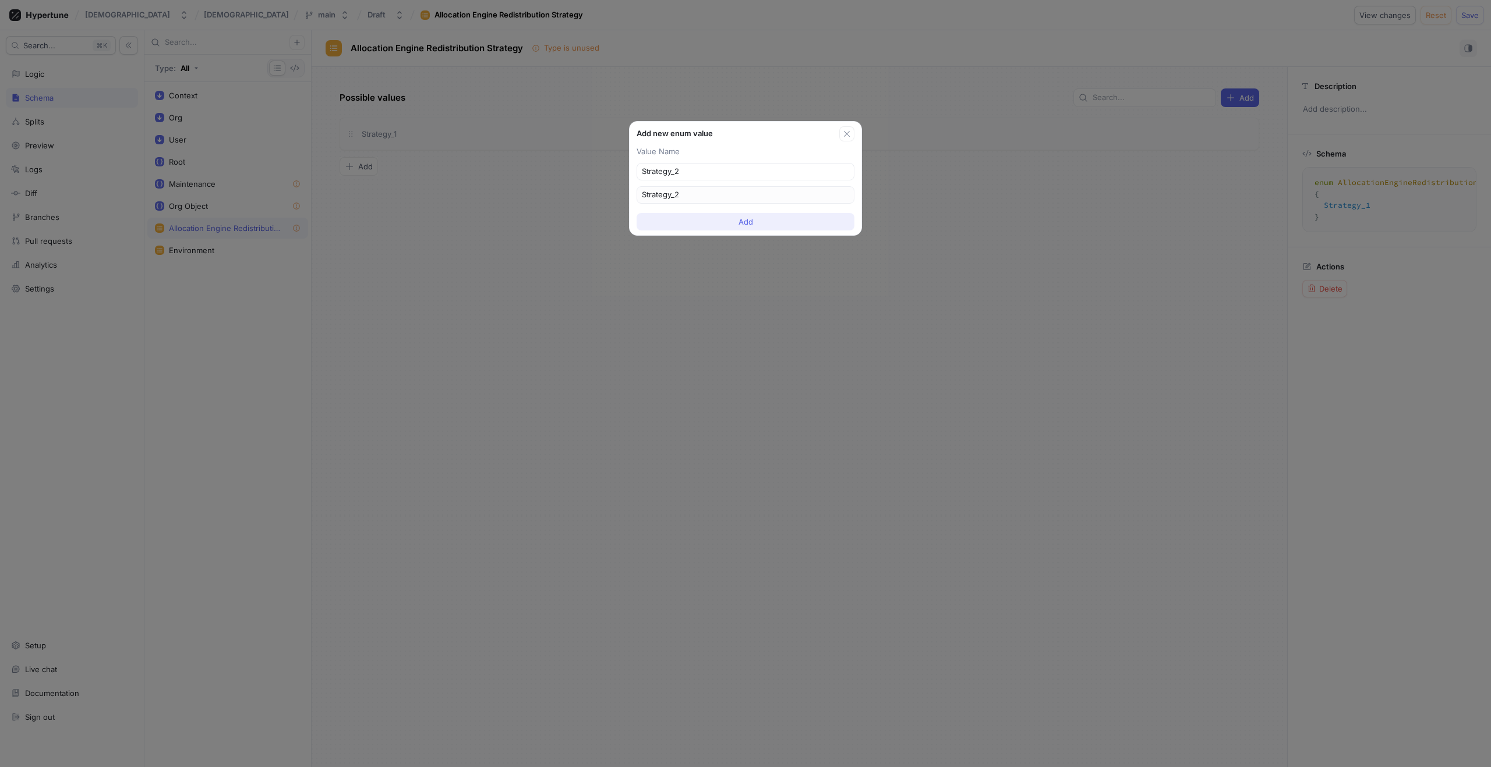
click at [734, 222] on button "Add" at bounding box center [745, 221] width 218 height 17
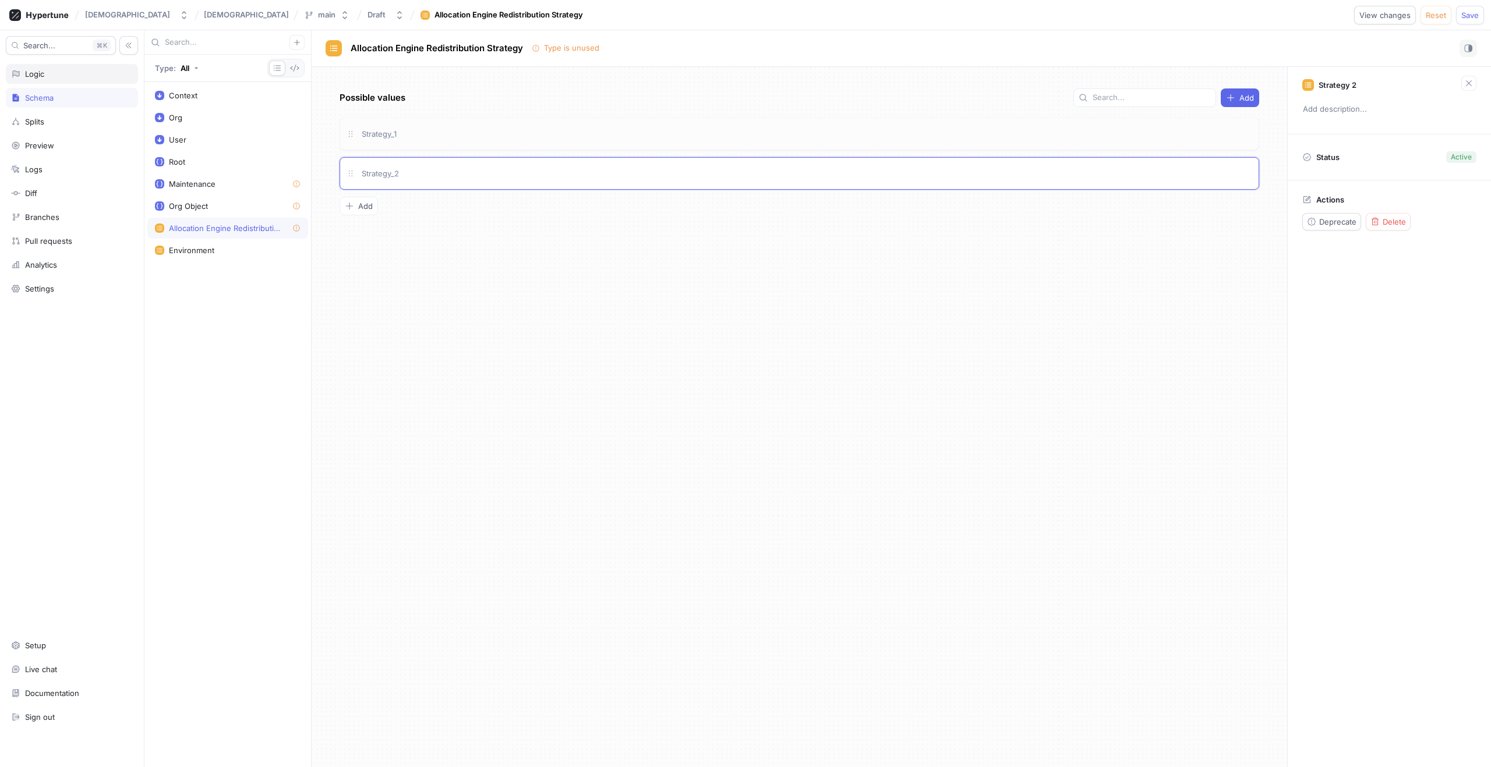
click at [54, 66] on div "Logic" at bounding box center [72, 74] width 132 height 20
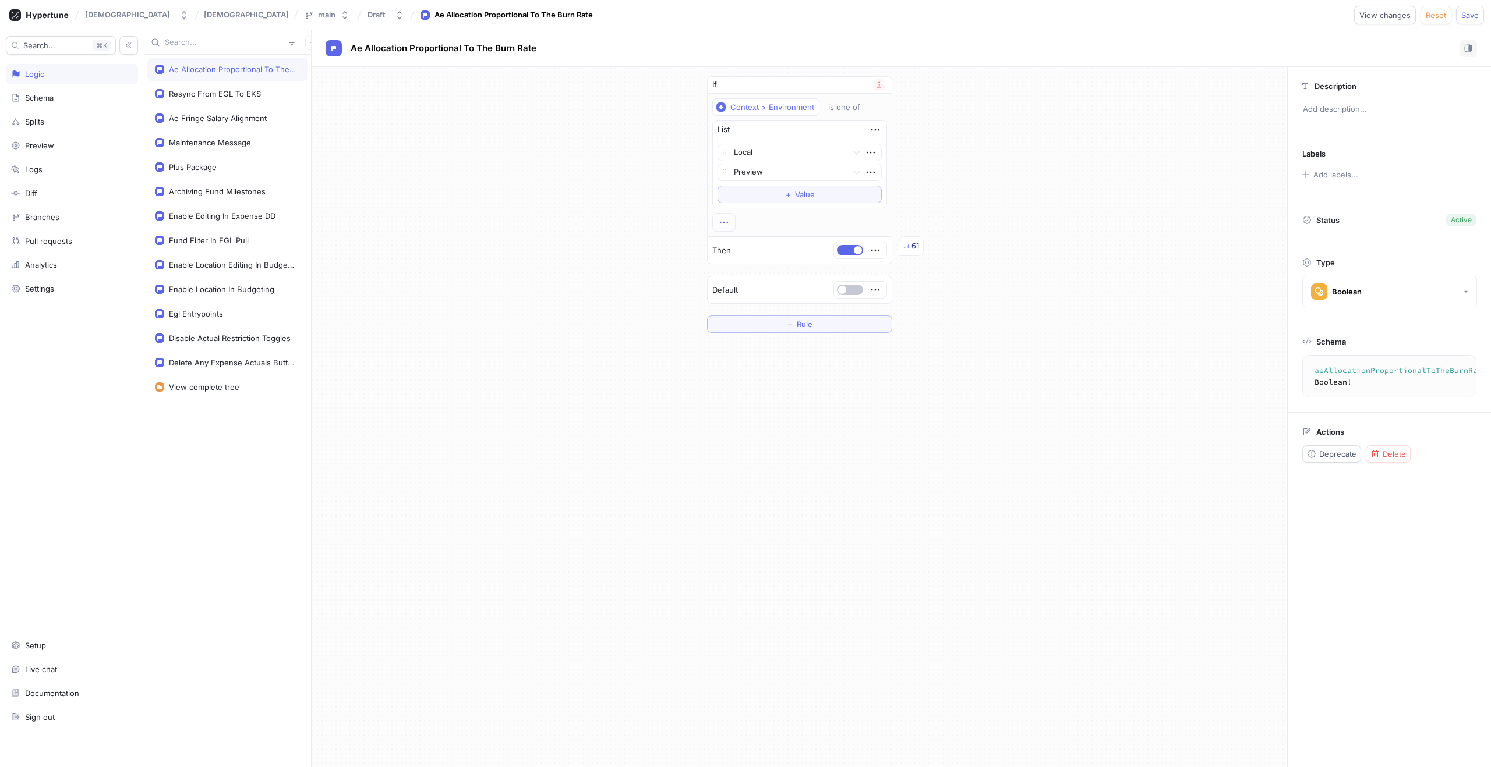
click at [720, 225] on icon "button" at bounding box center [723, 222] width 13 height 13
click at [748, 246] on p "AND" at bounding box center [743, 244] width 16 height 12
click at [759, 273] on div "Select variable..." at bounding box center [745, 276] width 59 height 10
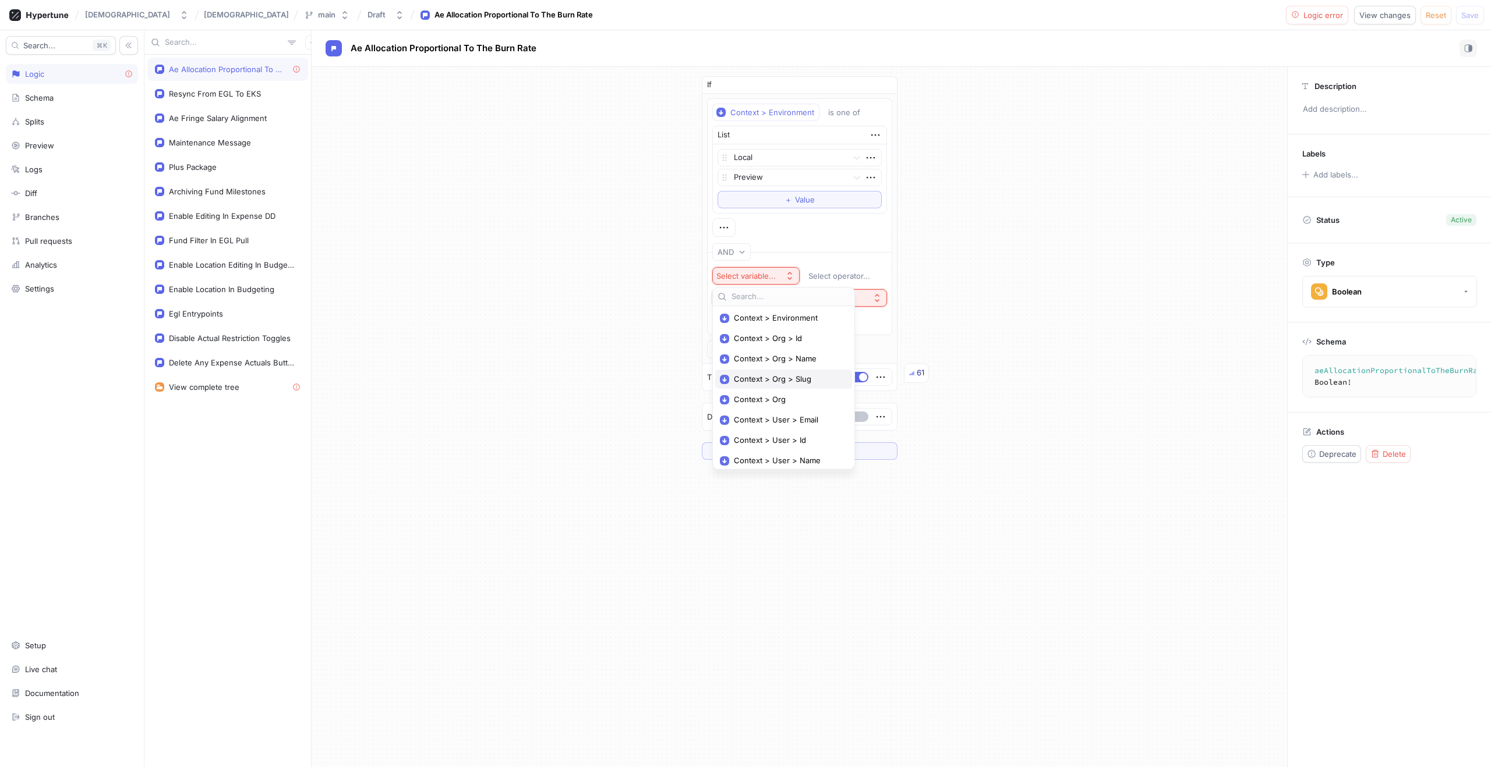
scroll to position [44, 0]
click at [760, 464] on div "Context" at bounding box center [783, 457] width 137 height 19
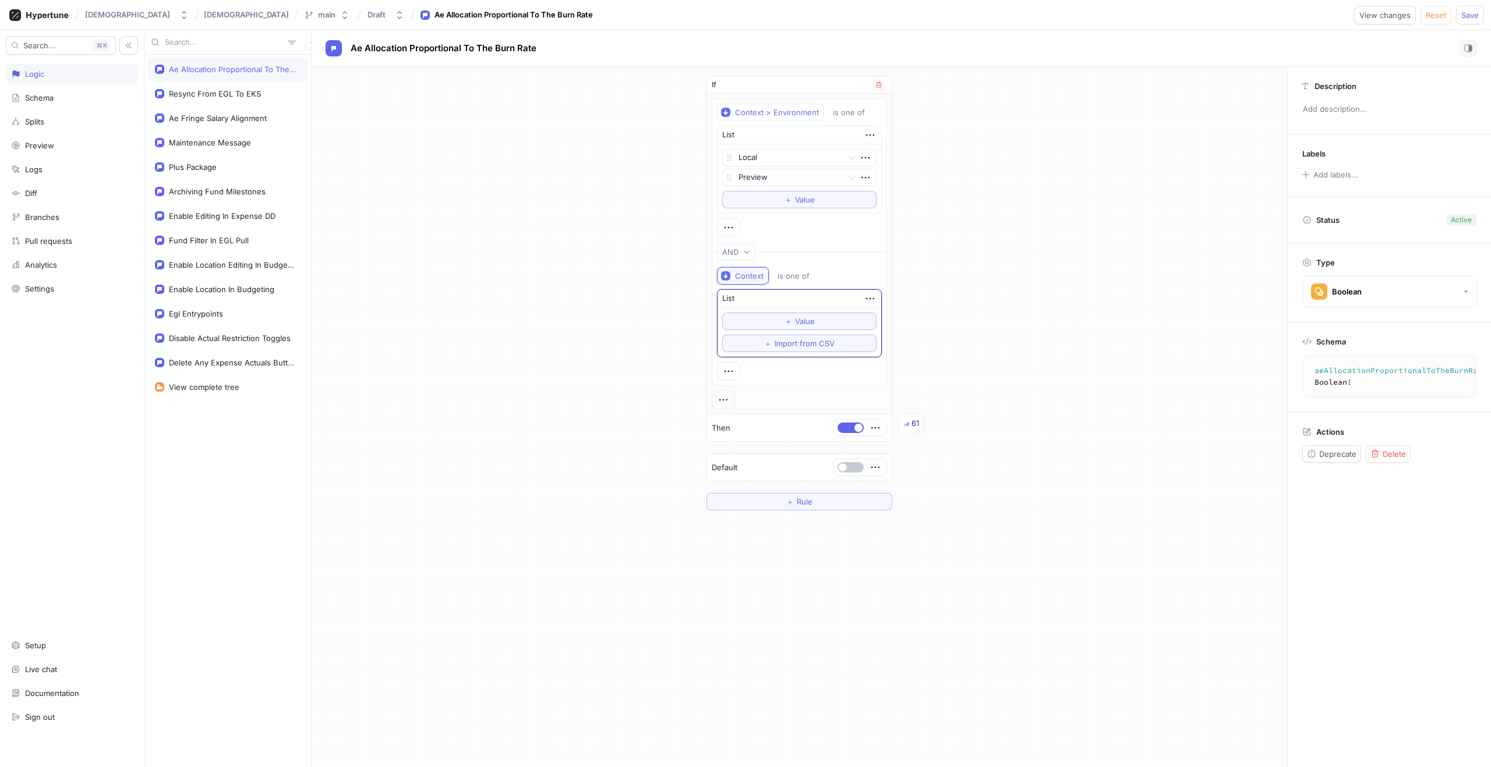
click at [749, 277] on div "Context" at bounding box center [749, 276] width 29 height 10
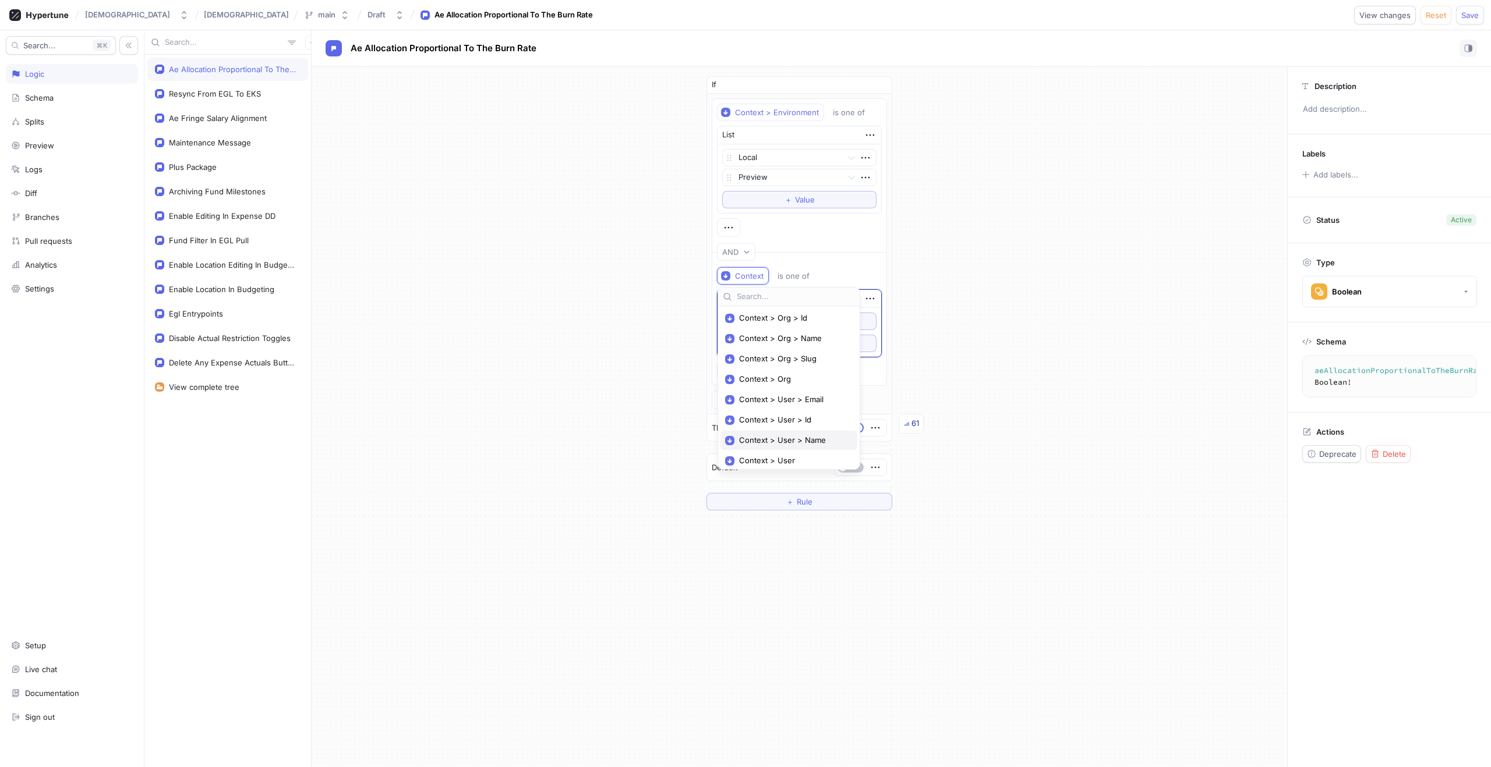
scroll to position [0, 0]
click at [756, 316] on span "Context > Environment" at bounding box center [793, 318] width 108 height 10
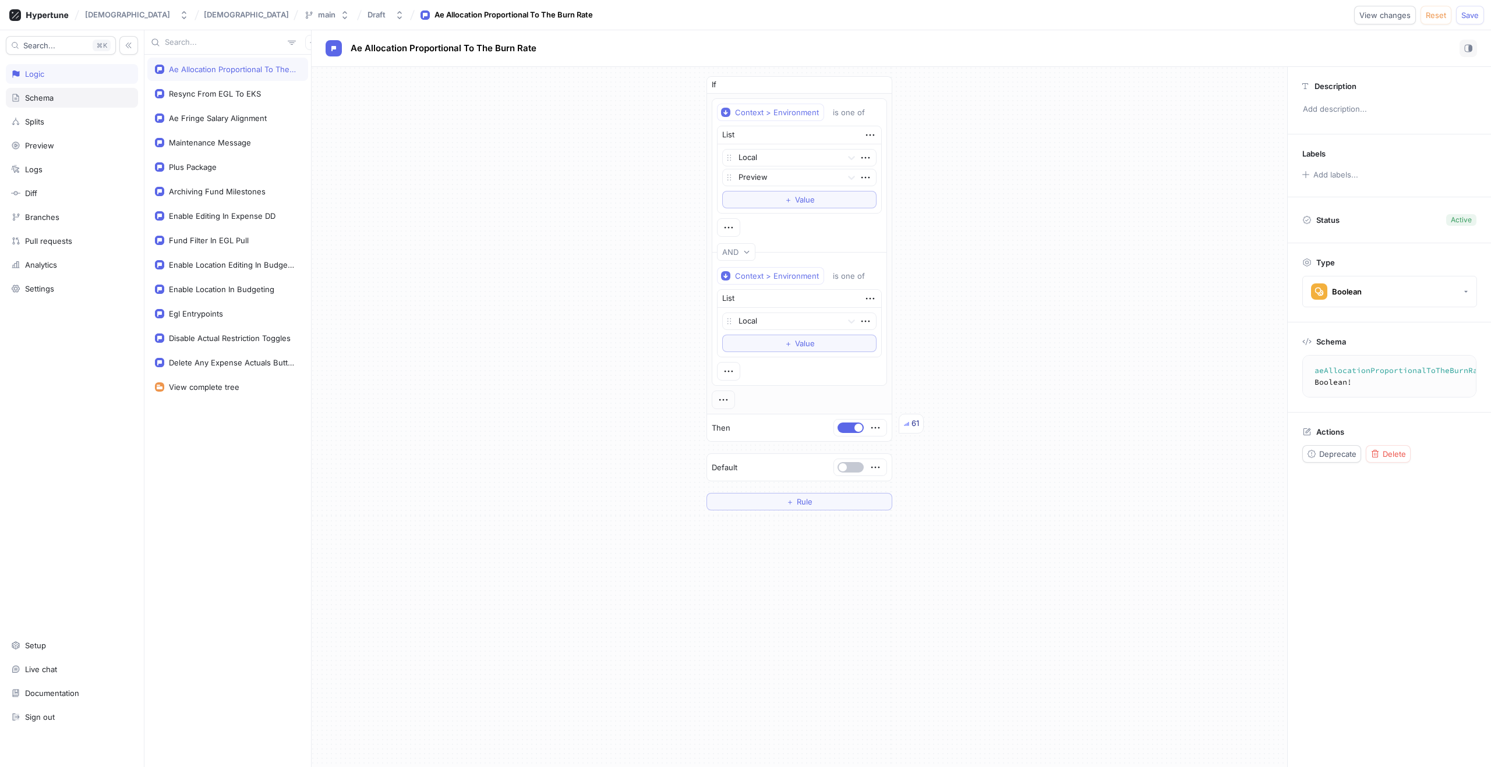
click at [48, 95] on div "Schema" at bounding box center [39, 97] width 29 height 9
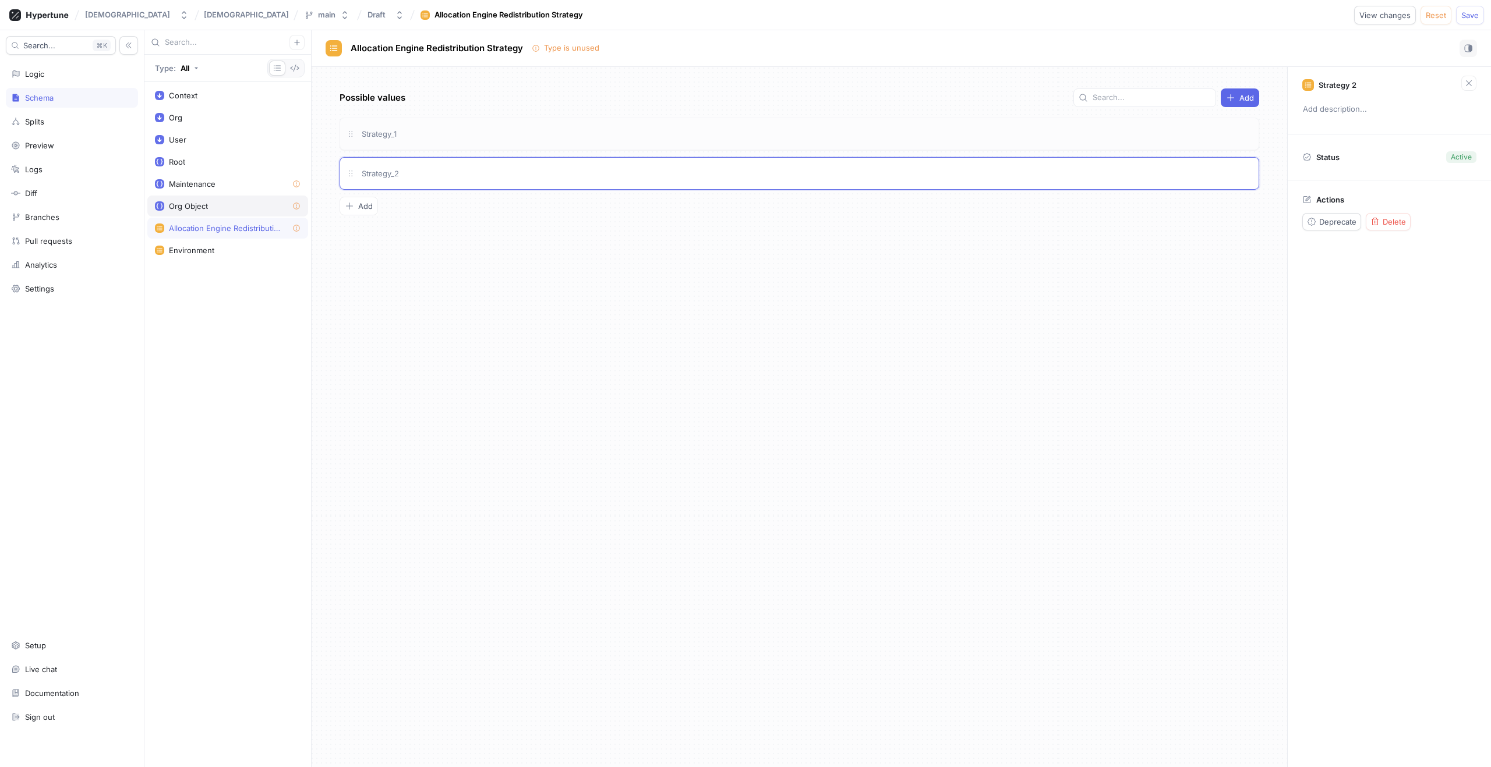
click at [200, 209] on div "Org Object" at bounding box center [188, 205] width 39 height 9
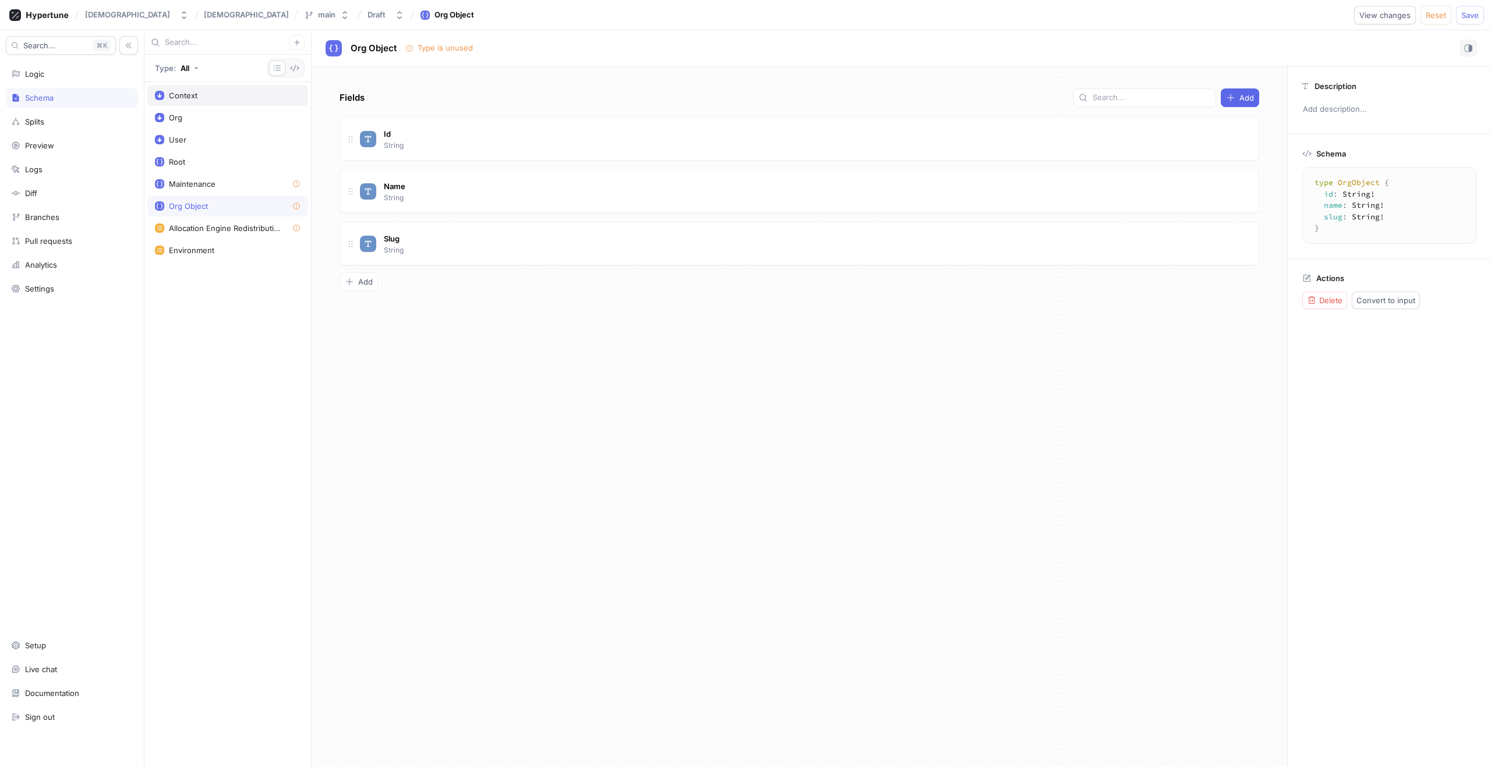
click at [209, 88] on div "Context" at bounding box center [227, 95] width 161 height 21
type textarea "input Context { org: Org! user: User! environment: Environment! }"
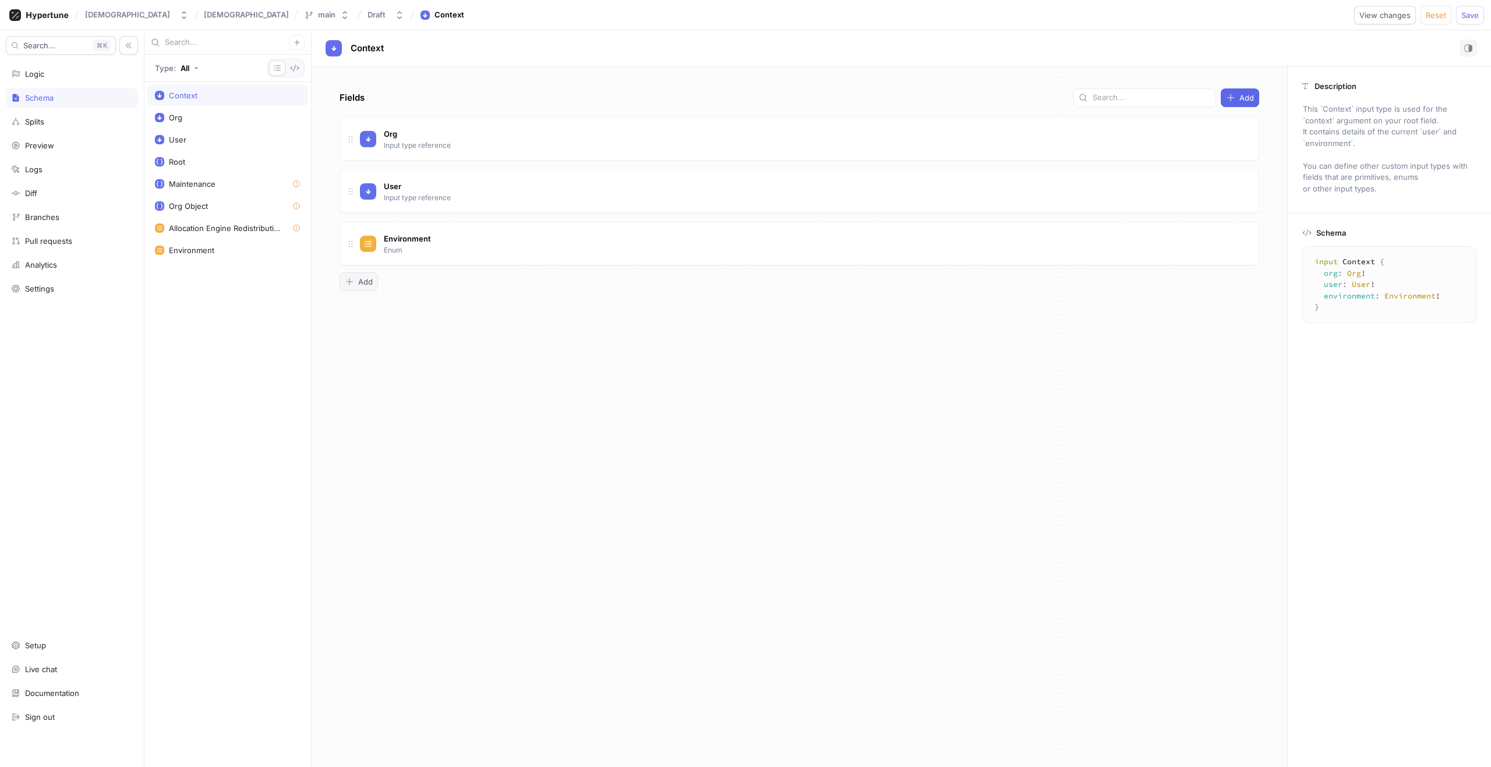
click at [358, 279] on span "Add" at bounding box center [365, 281] width 15 height 7
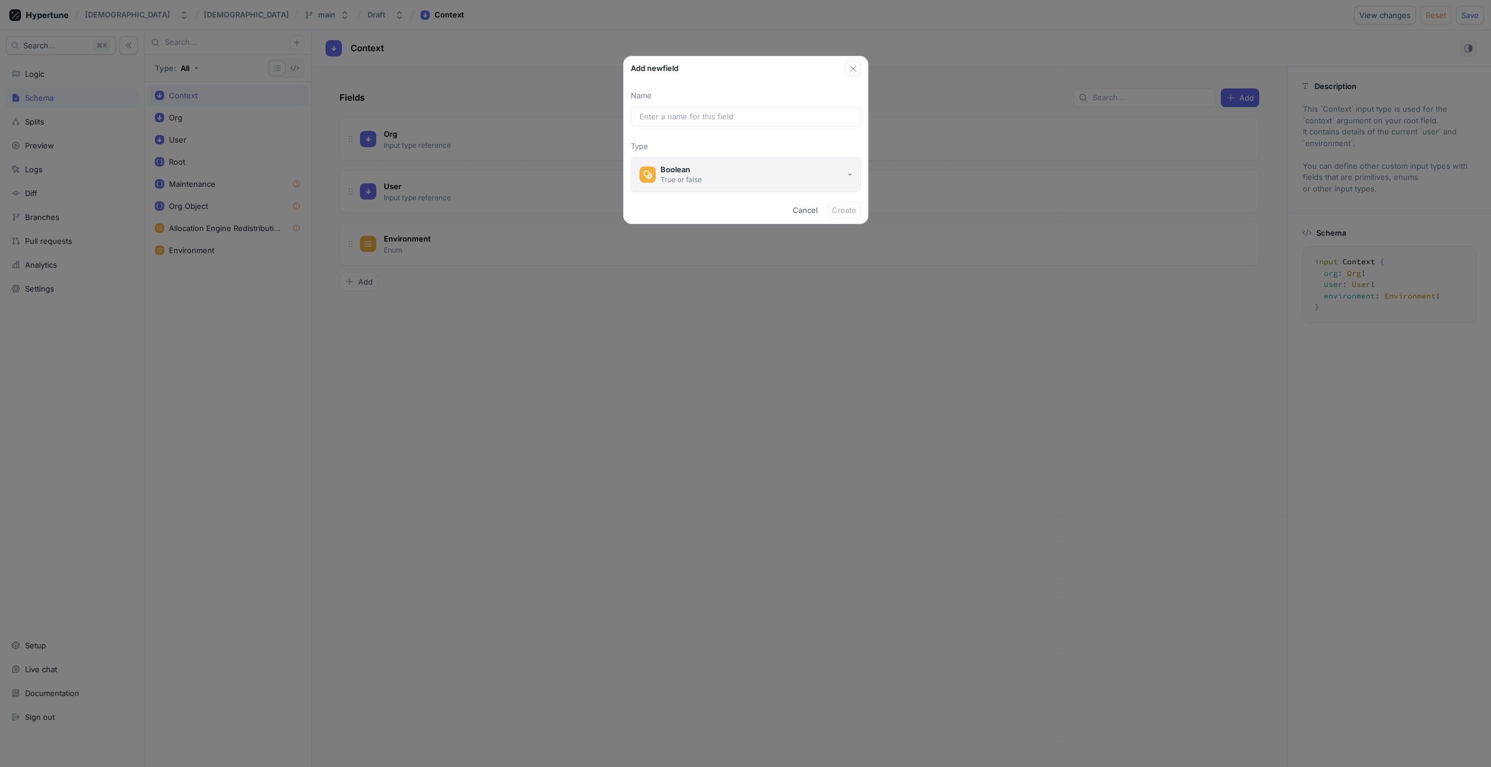
click at [749, 181] on button "Boolean True or false" at bounding box center [746, 174] width 230 height 35
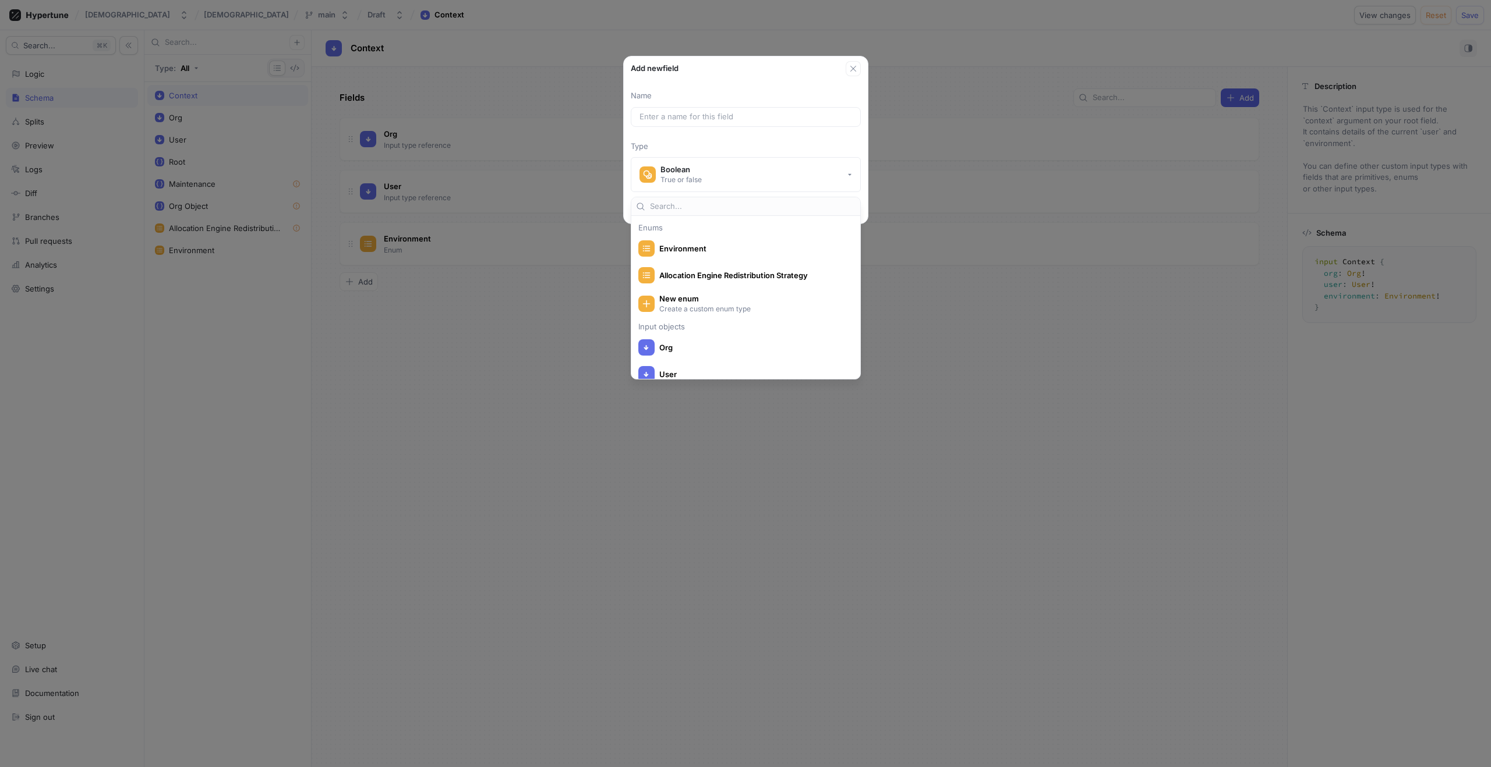
scroll to position [164, 0]
click at [720, 288] on div "Allocation Engine Redistribution Strategy" at bounding box center [746, 277] width 224 height 26
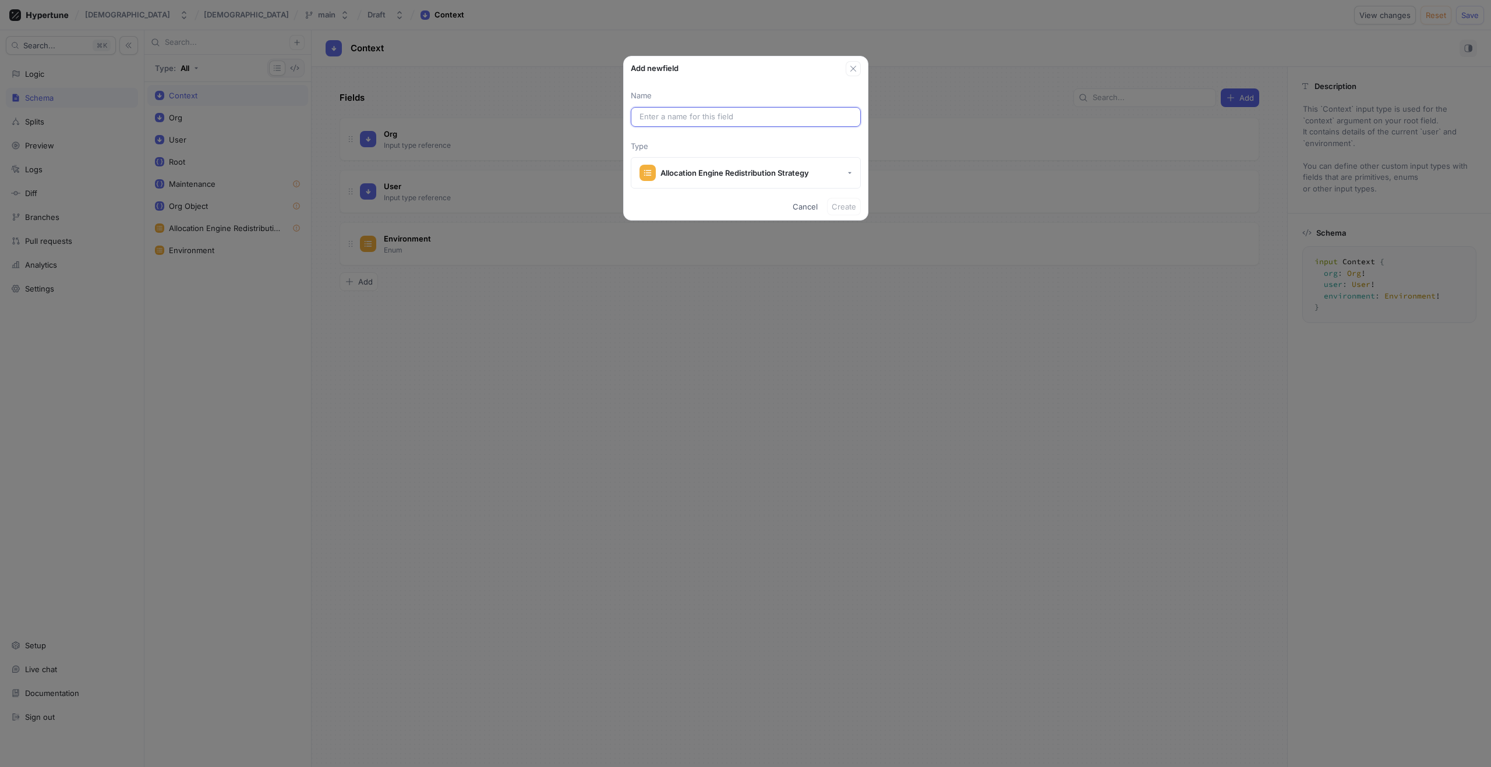
click at [788, 117] on input "text" at bounding box center [745, 117] width 213 height 12
click at [852, 65] on icon "button" at bounding box center [852, 68] width 9 height 9
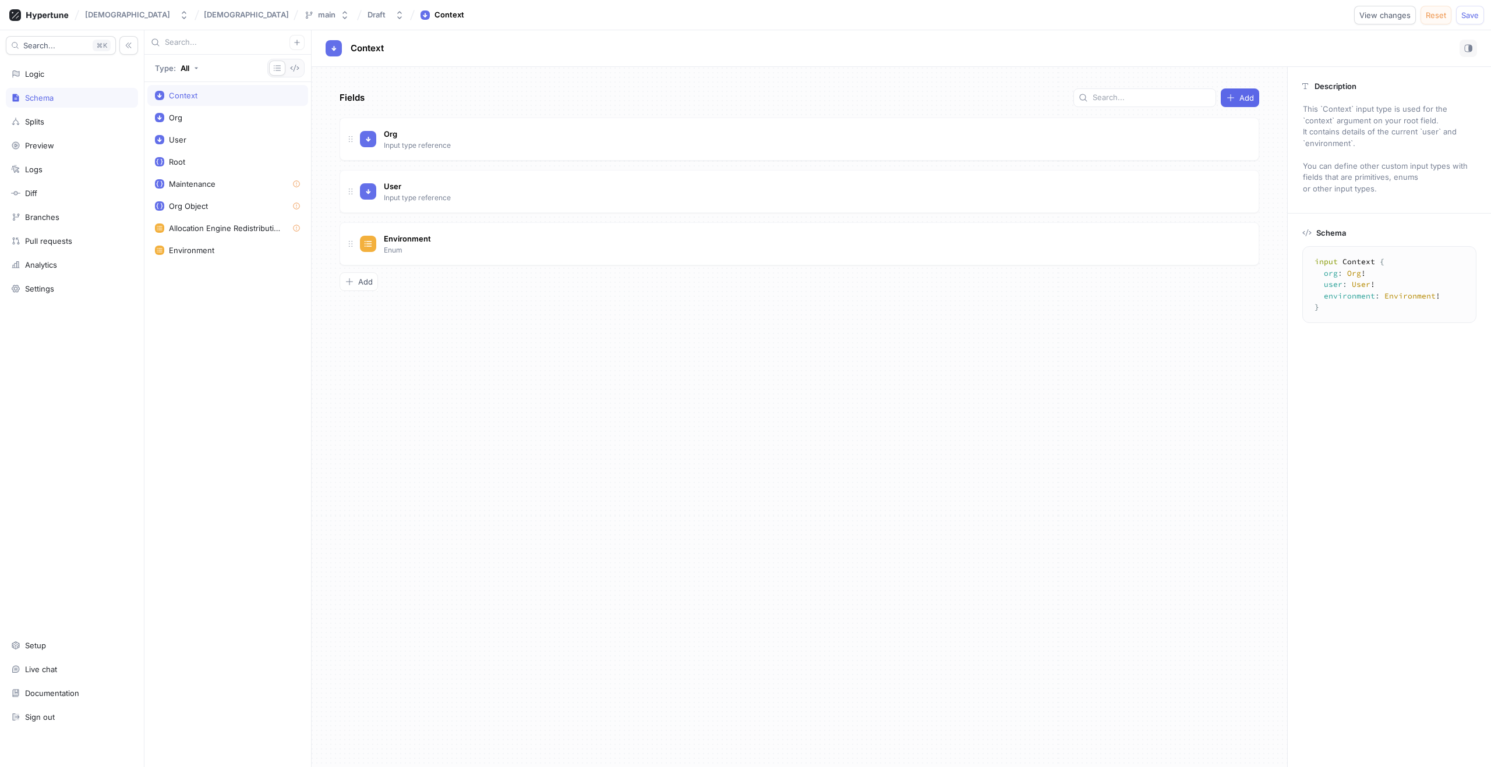
click at [1445, 23] on button "Reset" at bounding box center [1435, 15] width 31 height 19
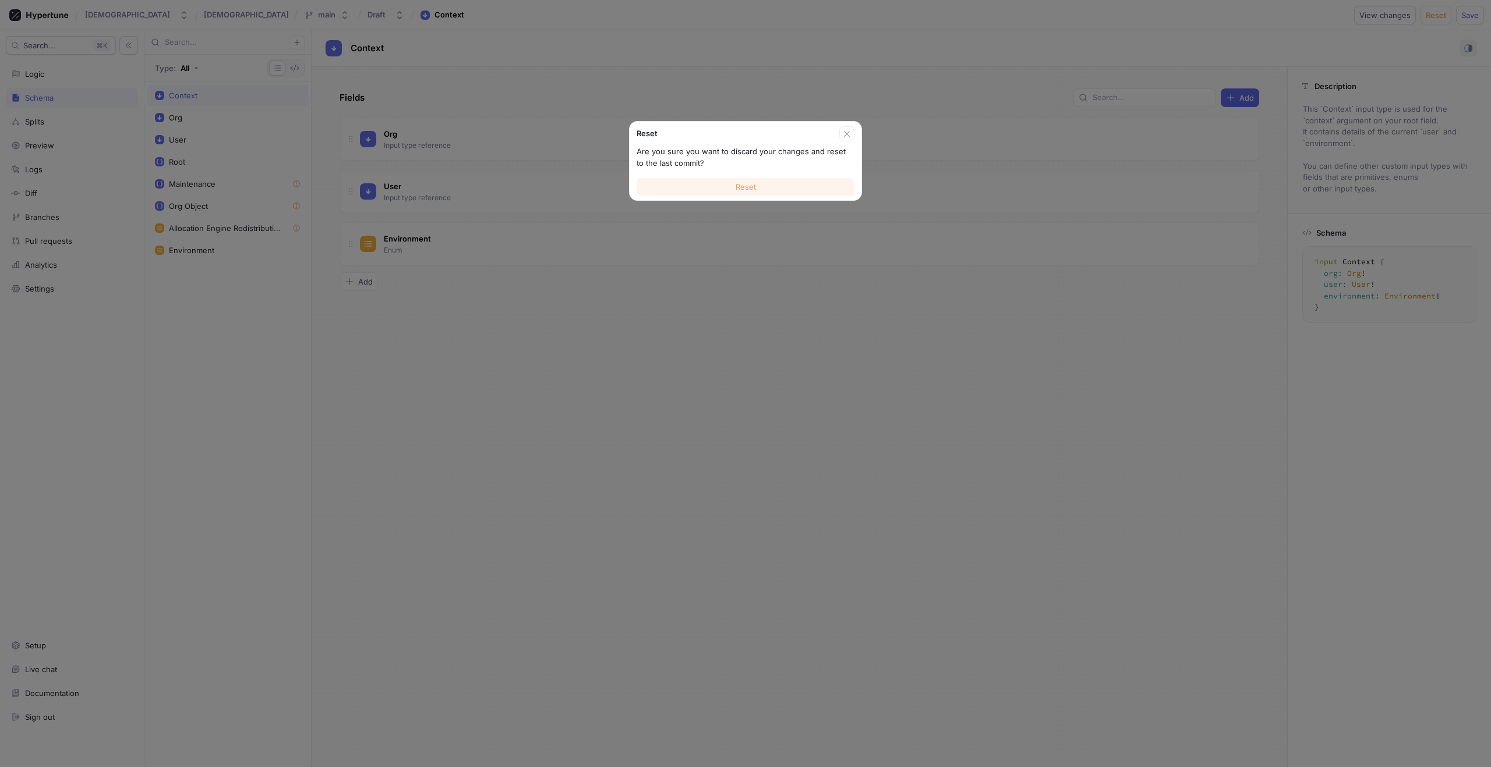
click at [807, 182] on button "Reset" at bounding box center [745, 186] width 218 height 17
